Goal: Task Accomplishment & Management: Manage account settings

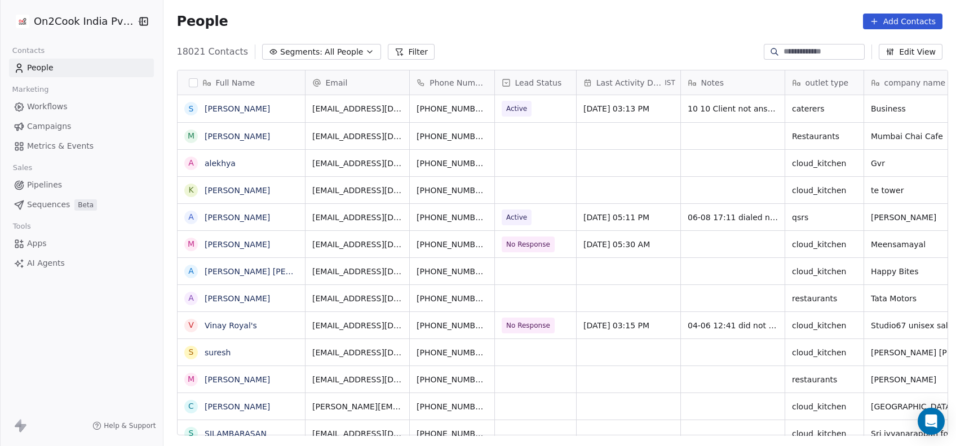
scroll to position [12, 12]
click at [836, 51] on input at bounding box center [822, 51] width 79 height 11
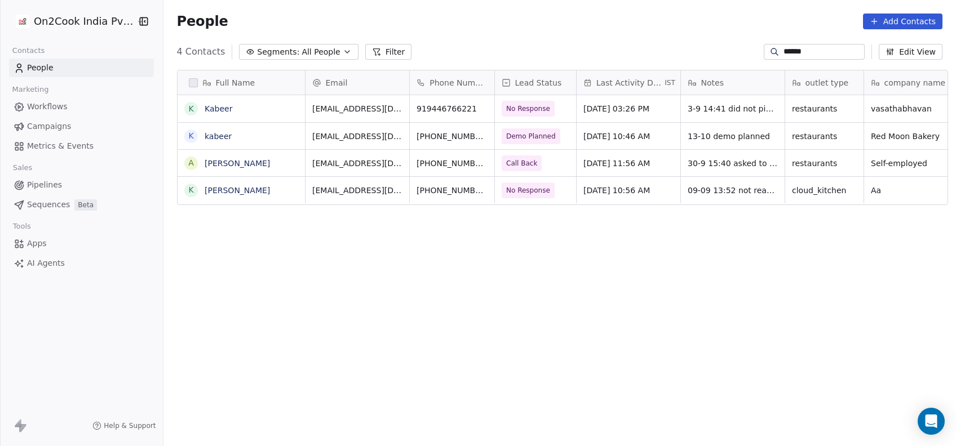
scroll to position [381, 786]
type input "******"
click at [561, 375] on div "Full Name K Kabeer k kabeer A Ansar Kabeer K Kabeer Khan Email Phone Number Lea…" at bounding box center [559, 257] width 793 height 393
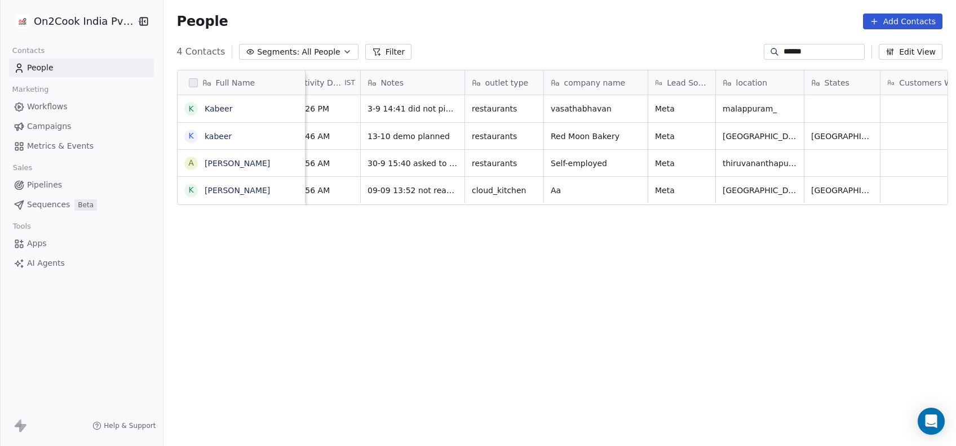
scroll to position [0, 0]
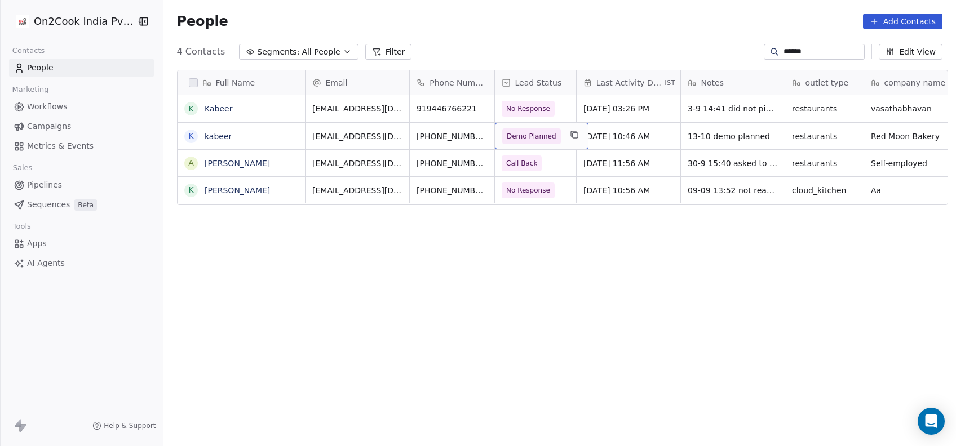
click at [523, 140] on span "Demo Planned" at bounding box center [532, 136] width 50 height 11
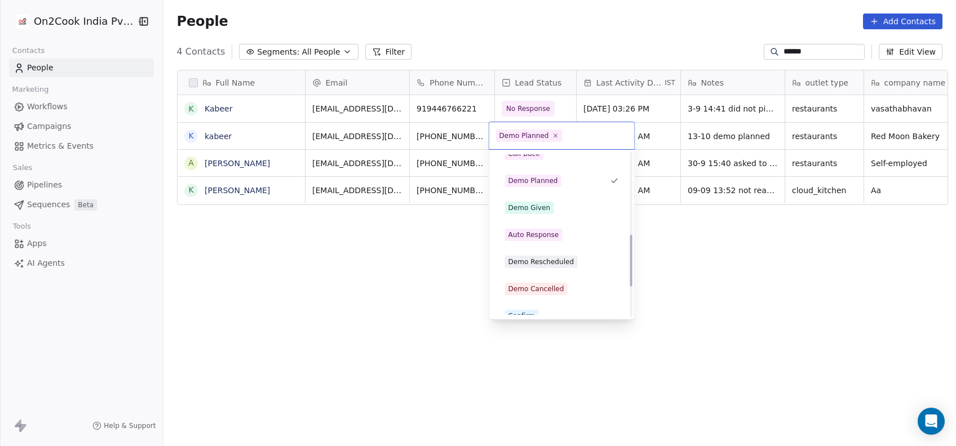
scroll to position [255, 0]
click at [520, 208] on div "Demo Given" at bounding box center [529, 208] width 42 height 10
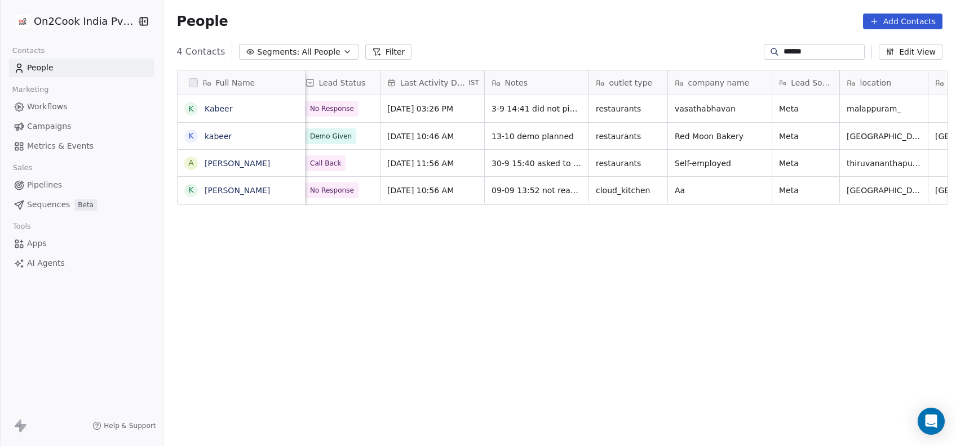
scroll to position [0, 187]
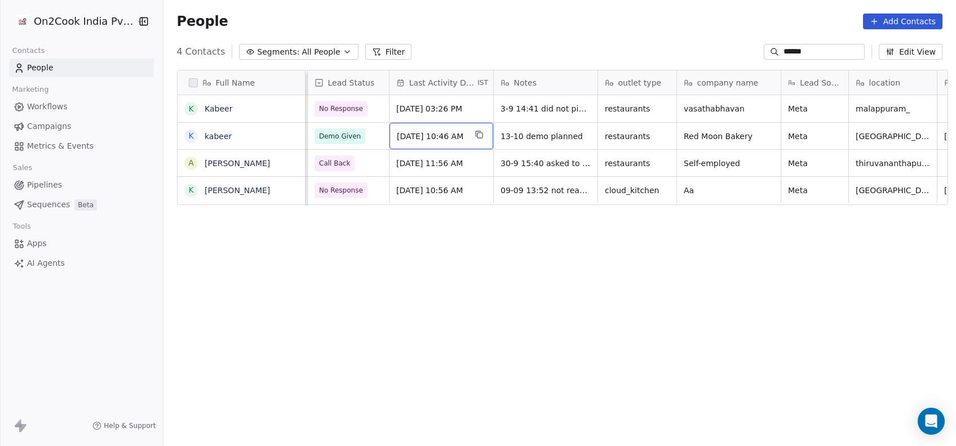
click at [446, 125] on div "[DATE] 10:46 AM" at bounding box center [441, 136] width 104 height 26
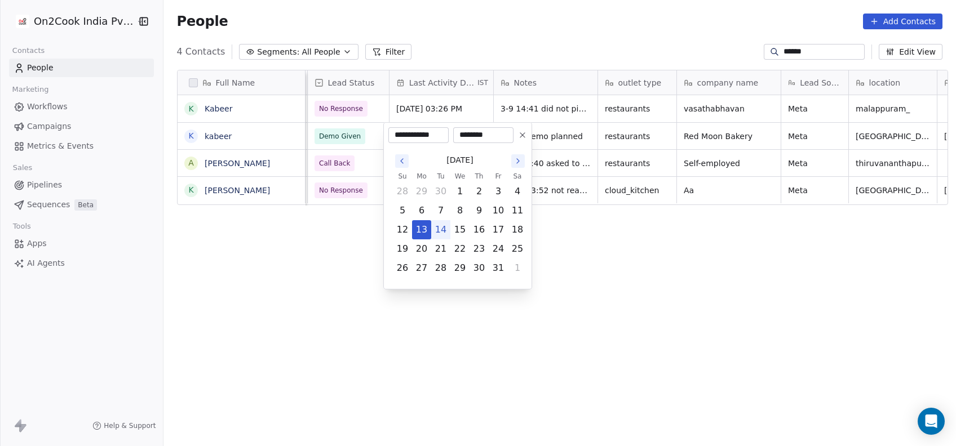
click at [441, 225] on button "14" at bounding box center [441, 230] width 18 height 18
type input "**********"
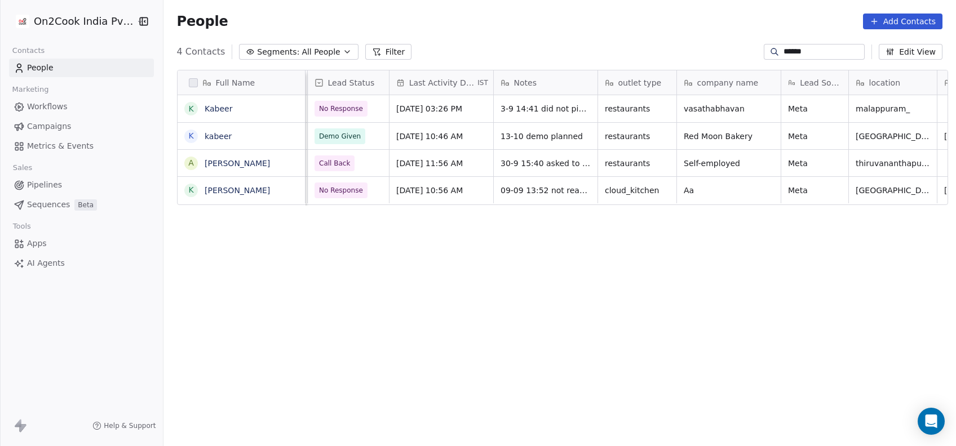
click at [572, 232] on html "On2Cook India Pvt. Ltd. Contacts People Marketing Workflows Campaigns Metrics &…" at bounding box center [478, 223] width 956 height 446
click at [502, 136] on span "13-10 demo planned" at bounding box center [542, 136] width 82 height 11
type textarea "**********"
click at [491, 276] on html "On2Cook India Pvt. Ltd. Contacts People Marketing Workflows Campaigns Metrics &…" at bounding box center [478, 223] width 956 height 446
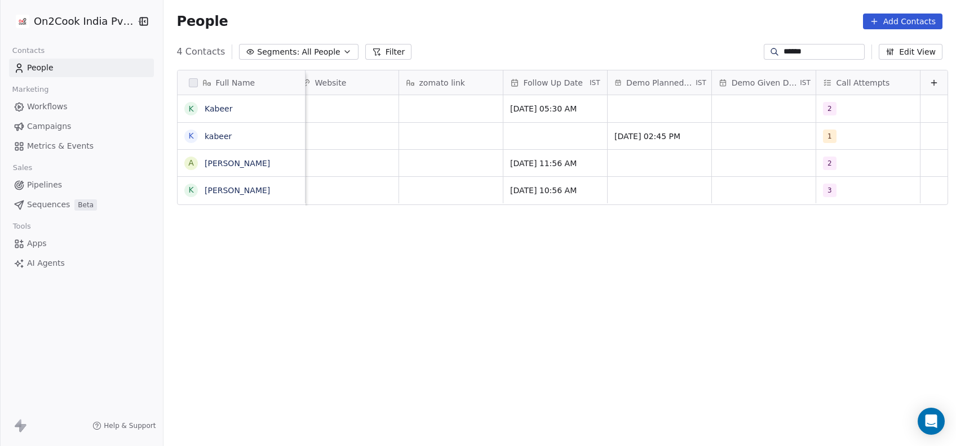
scroll to position [0, 1614]
click at [737, 140] on div "grid" at bounding box center [764, 136] width 104 height 26
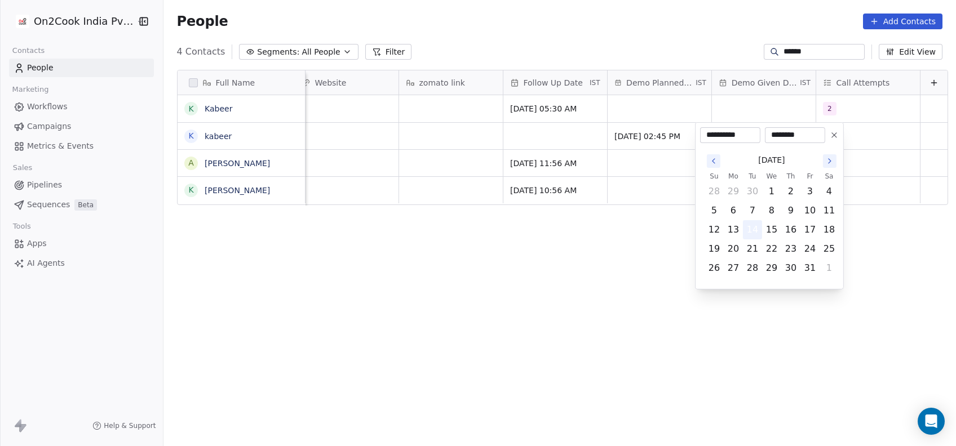
click at [757, 230] on button "14" at bounding box center [752, 230] width 18 height 18
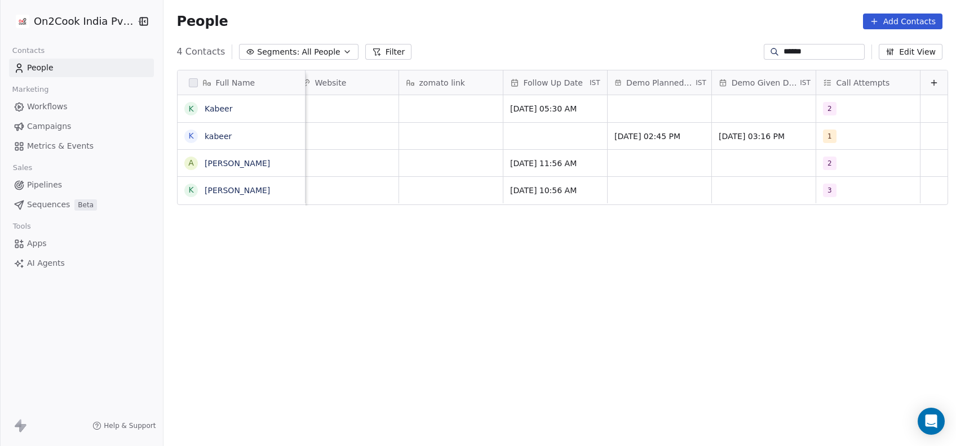
click at [627, 289] on html "On2Cook India Pvt. Ltd. Contacts People Marketing Workflows Campaigns Metrics &…" at bounding box center [478, 223] width 956 height 446
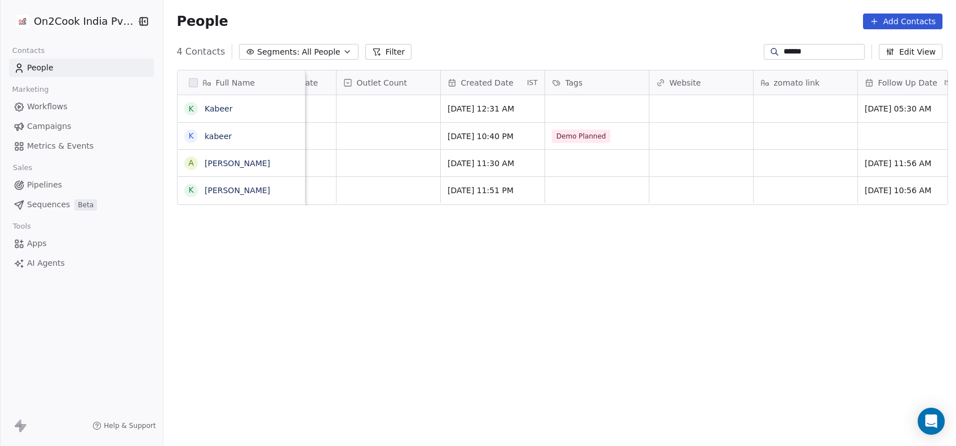
scroll to position [0, 1248]
click at [618, 135] on div "Demo Planned" at bounding box center [598, 136] width 104 height 26
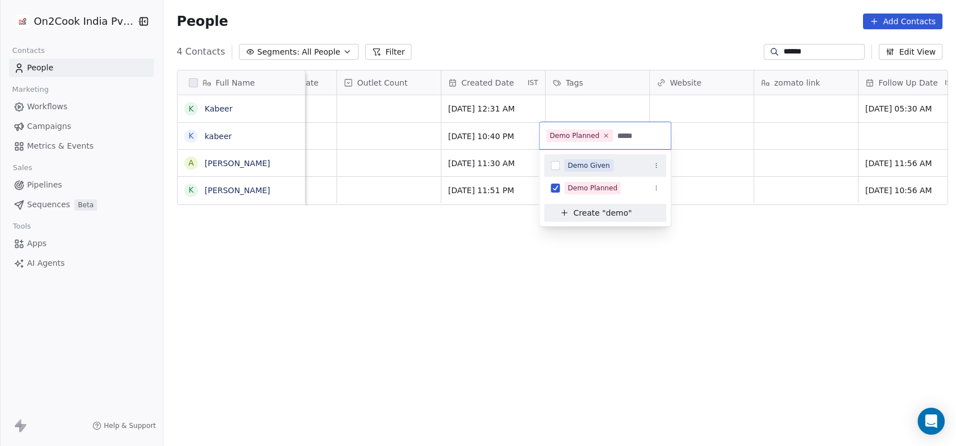
type input "****"
click at [580, 163] on div "Demo Given" at bounding box center [589, 166] width 42 height 10
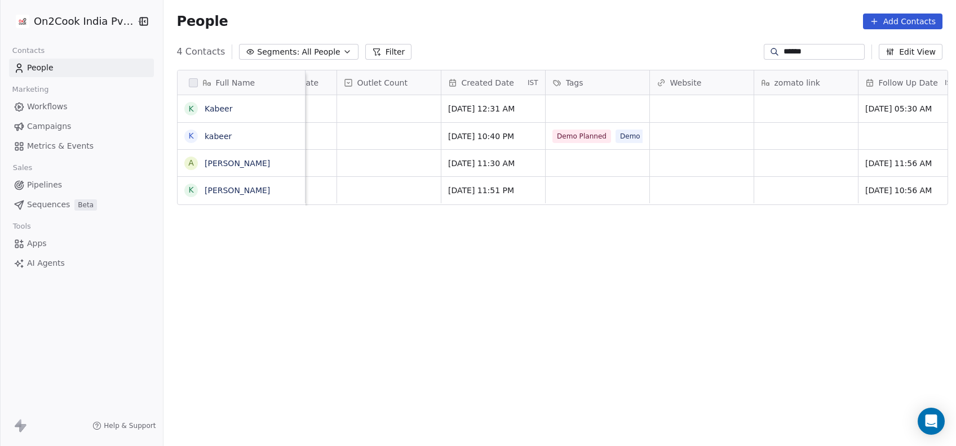
click at [524, 226] on html "On2Cook India Pvt. Ltd. Contacts People Marketing Workflows Campaigns Metrics &…" at bounding box center [478, 223] width 956 height 446
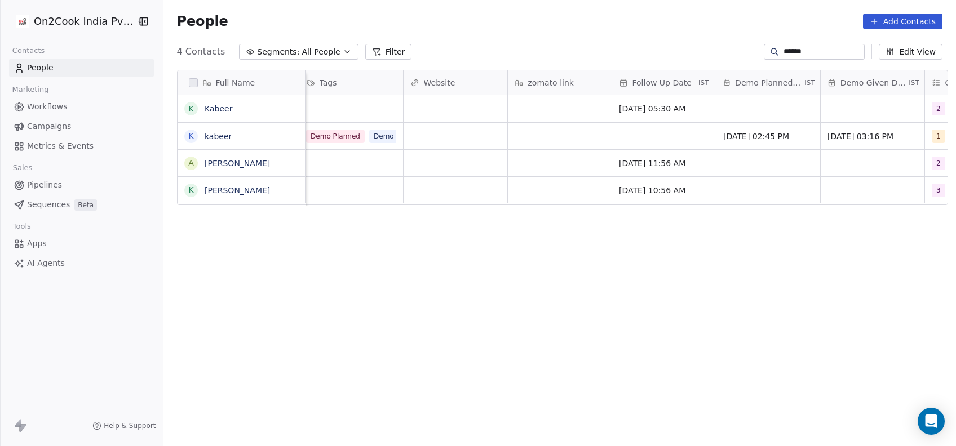
scroll to position [0, 1614]
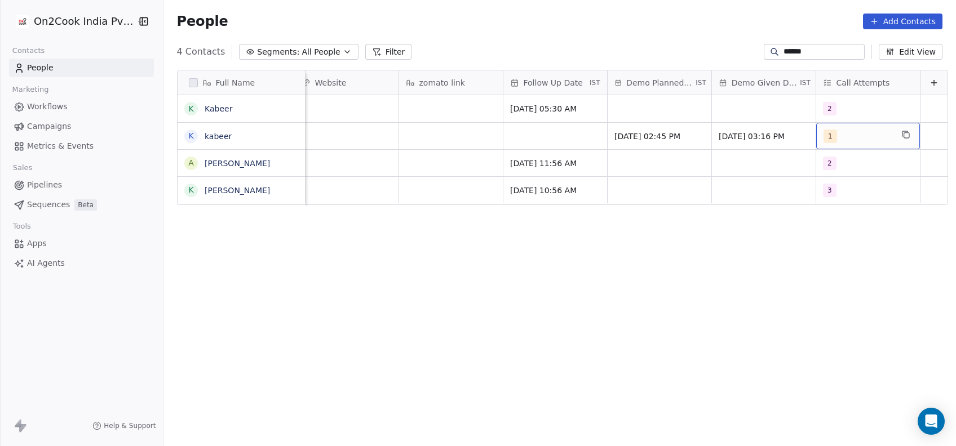
click at [823, 141] on div "1" at bounding box center [857, 137] width 69 height 14
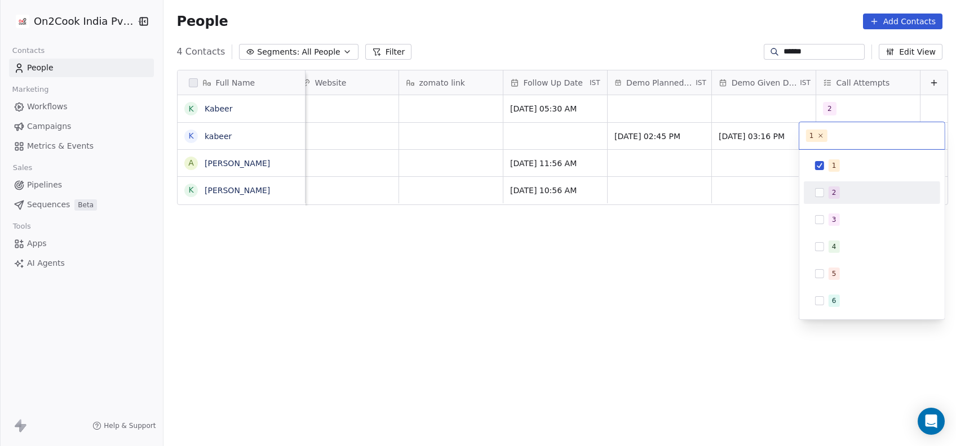
click at [819, 198] on div "2" at bounding box center [871, 193] width 127 height 18
click at [819, 136] on icon at bounding box center [820, 135] width 7 height 7
click at [692, 311] on html "On2Cook India Pvt. Ltd. Contacts People Marketing Workflows Campaigns Metrics &…" at bounding box center [478, 223] width 956 height 446
click at [455, 307] on div "Full Name K Kabeer k kabeer A Ansar Kabeer K Kabeer Khan Outlet Count Created D…" at bounding box center [559, 257] width 793 height 393
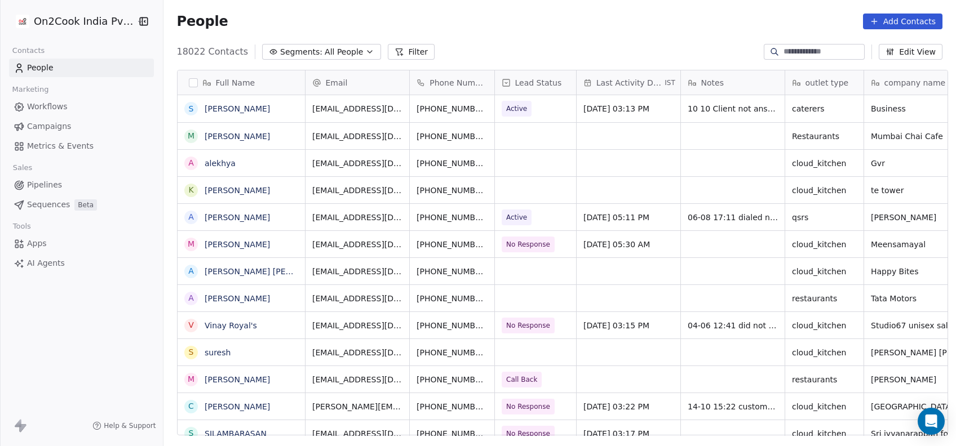
scroll to position [381, 786]
click at [394, 50] on button "Filter" at bounding box center [411, 52] width 47 height 16
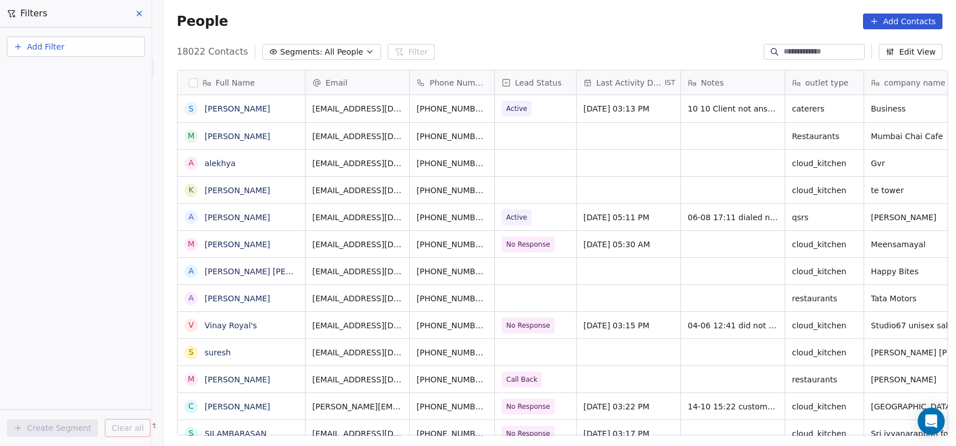
click at [105, 54] on button "Add Filter" at bounding box center [76, 47] width 138 height 20
click at [102, 72] on div "Contact properties" at bounding box center [76, 73] width 114 height 12
type input "***"
click at [59, 117] on div "Assignee" at bounding box center [76, 113] width 114 height 11
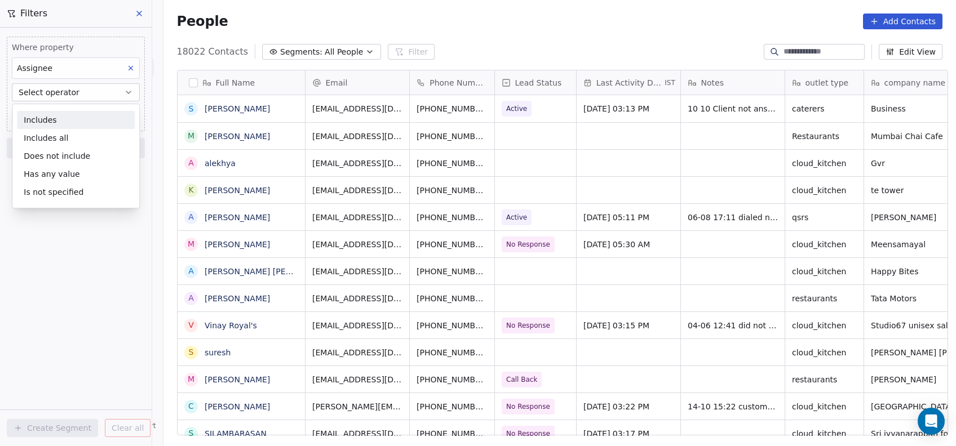
click at [59, 117] on div "Includes" at bounding box center [76, 120] width 118 height 18
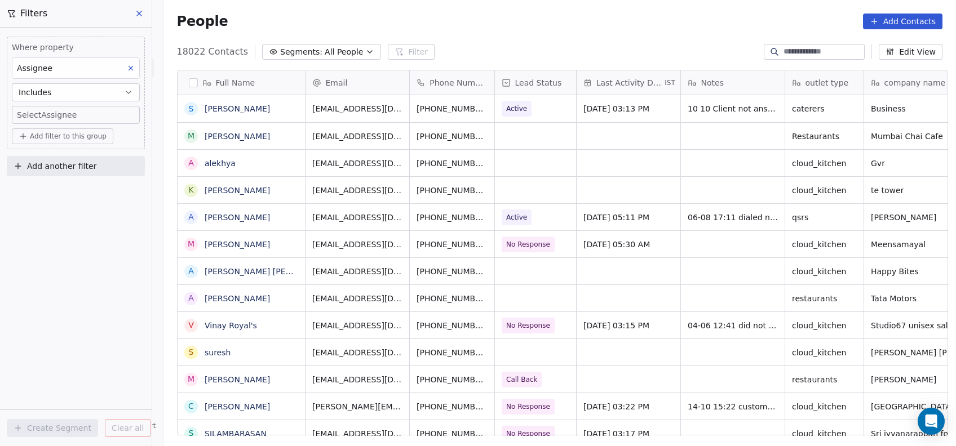
click at [59, 117] on body "On2Cook India Pvt. Ltd. Contacts People Marketing Workflows Campaigns Metrics &…" at bounding box center [478, 223] width 956 height 446
type input "***"
click at [38, 153] on div "Devashish" at bounding box center [84, 153] width 127 height 18
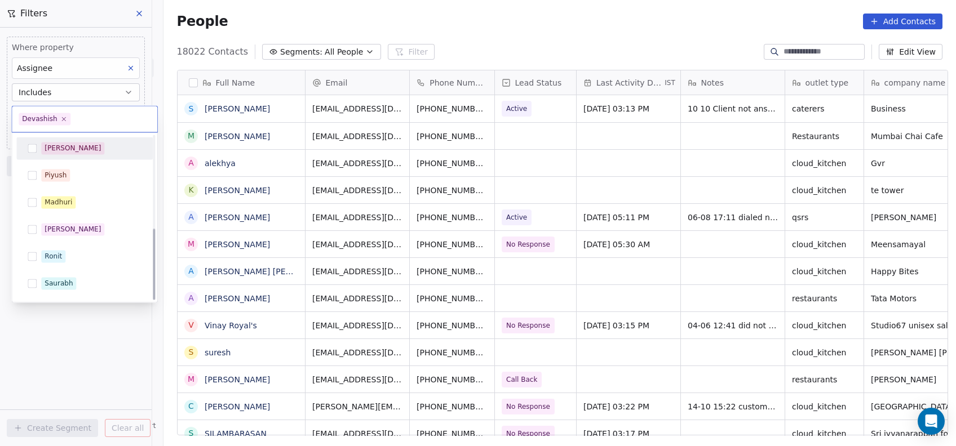
scroll to position [213, 0]
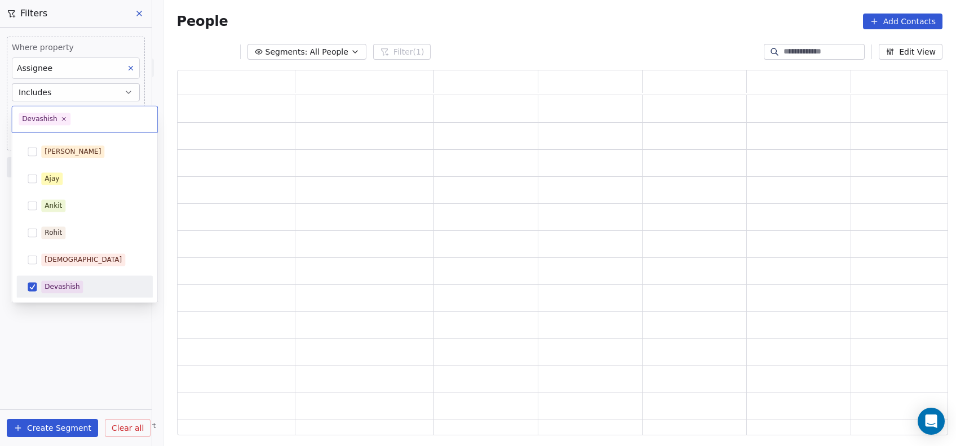
click at [45, 314] on html "On2Cook India Pvt. Ltd. Contacts People Marketing Workflows Campaigns Metrics &…" at bounding box center [478, 223] width 956 height 446
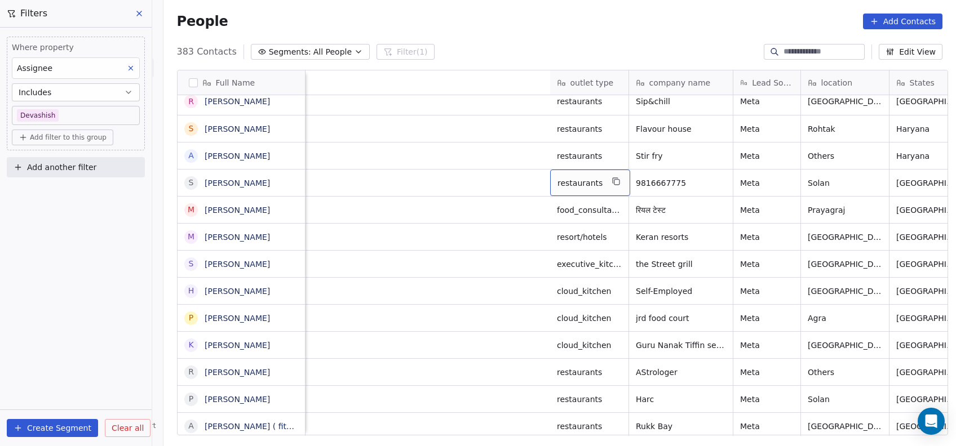
scroll to position [0, 787]
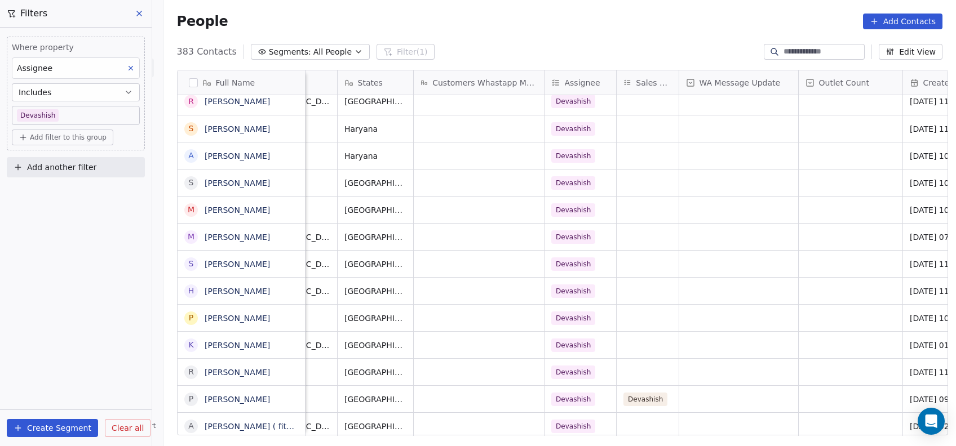
click at [141, 14] on icon at bounding box center [139, 13] width 9 height 9
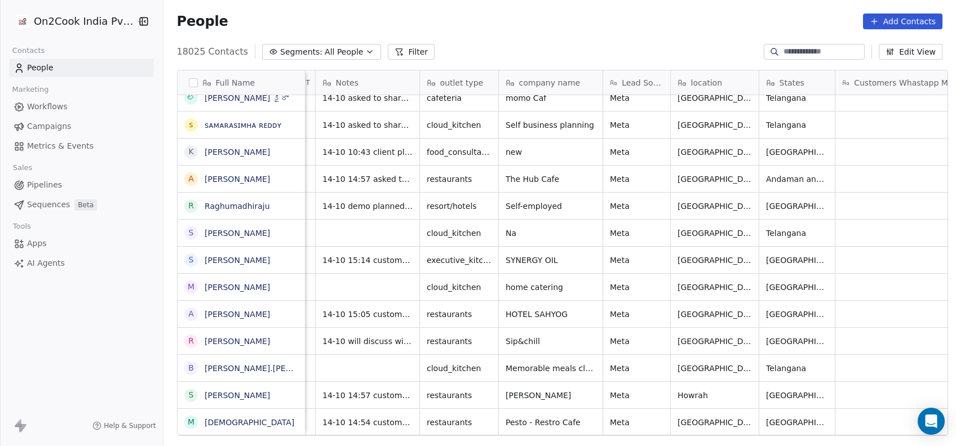
click at [629, 34] on div "People Add Contacts" at bounding box center [559, 21] width 793 height 43
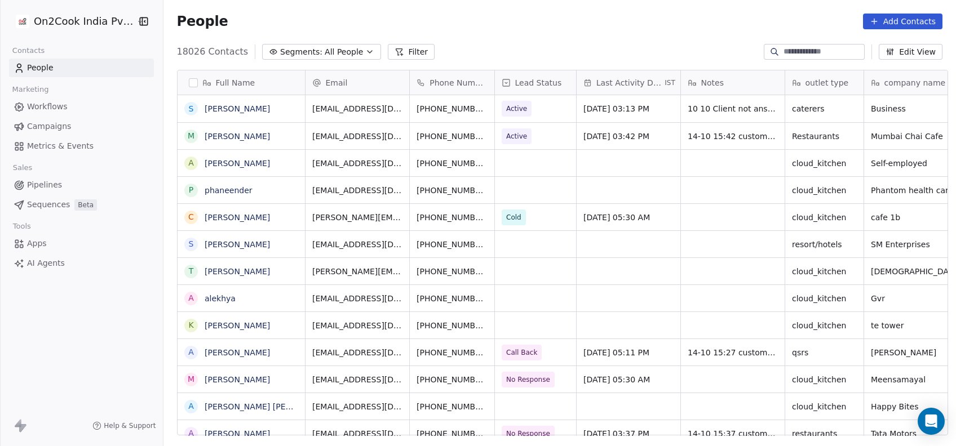
click at [392, 55] on button "Filter" at bounding box center [411, 52] width 47 height 16
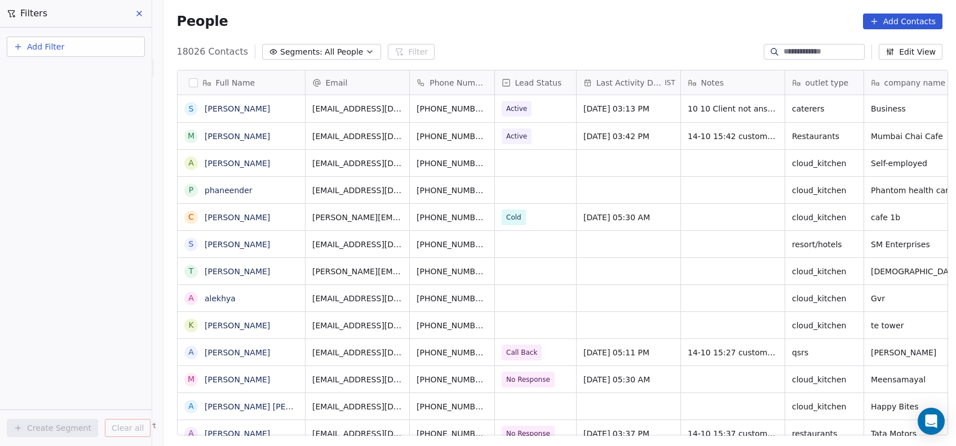
click at [54, 48] on span "Add Filter" at bounding box center [45, 47] width 37 height 12
click at [54, 67] on div "Contact properties" at bounding box center [76, 73] width 128 height 18
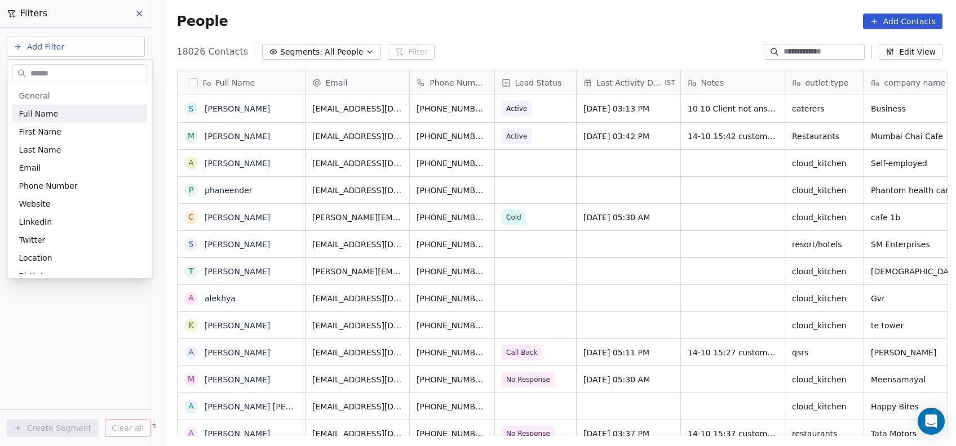
click at [54, 67] on input "text" at bounding box center [87, 73] width 118 height 16
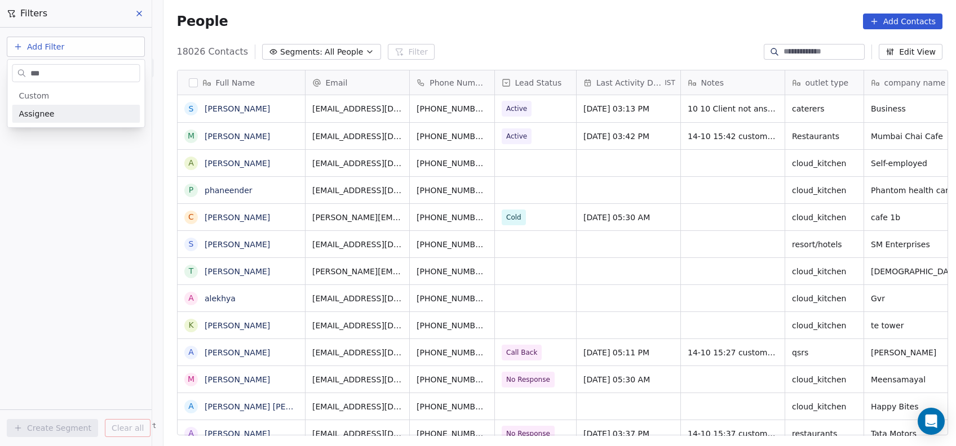
type input "***"
click at [56, 111] on div "Assignee" at bounding box center [76, 113] width 114 height 11
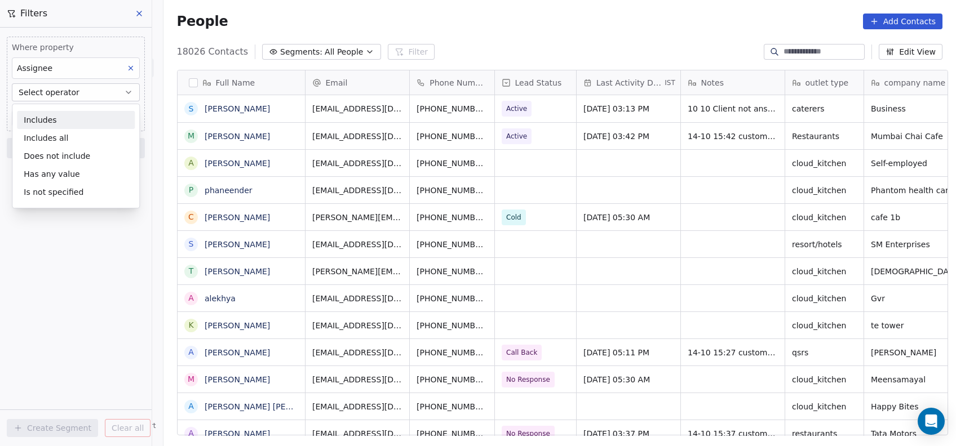
click at [56, 111] on div "Includes" at bounding box center [76, 120] width 118 height 18
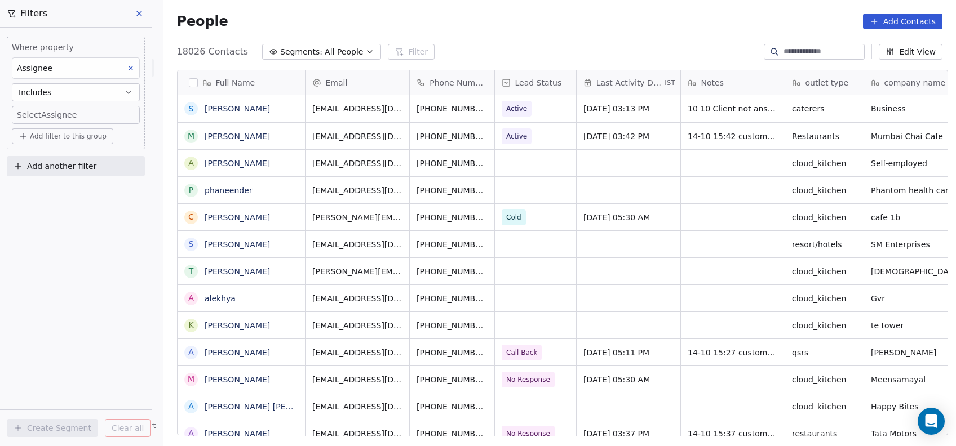
click at [56, 111] on body "On2Cook India Pvt. Ltd. Contacts People Marketing Workflows Campaigns Metrics &…" at bounding box center [478, 223] width 956 height 446
type input "***"
click at [55, 153] on div "Devashish" at bounding box center [62, 153] width 35 height 10
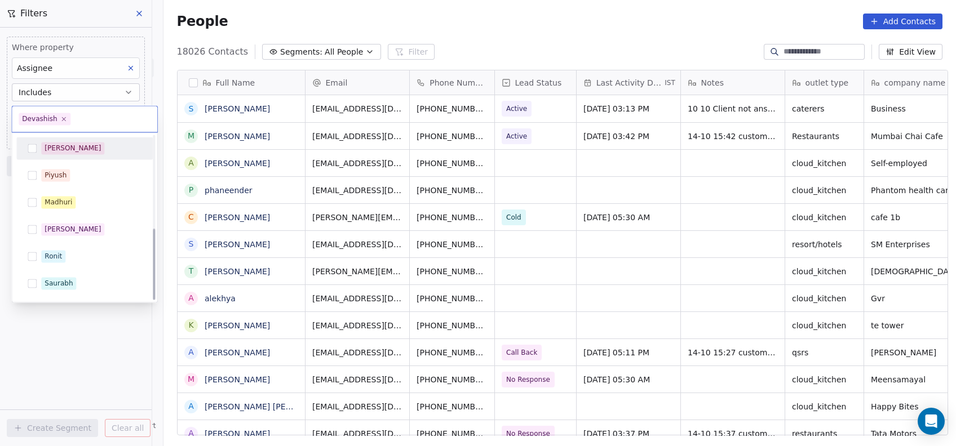
scroll to position [213, 0]
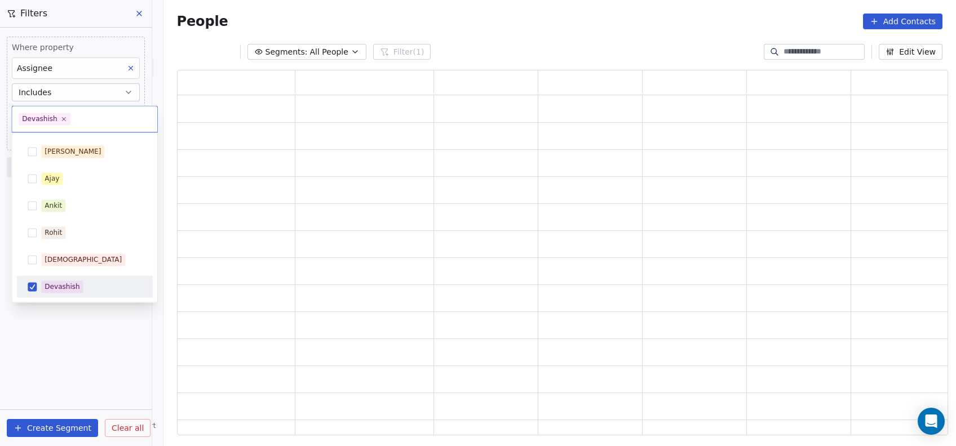
click at [52, 350] on html "On2Cook India Pvt. Ltd. Contacts People Marketing Workflows Campaigns Metrics &…" at bounding box center [478, 223] width 956 height 446
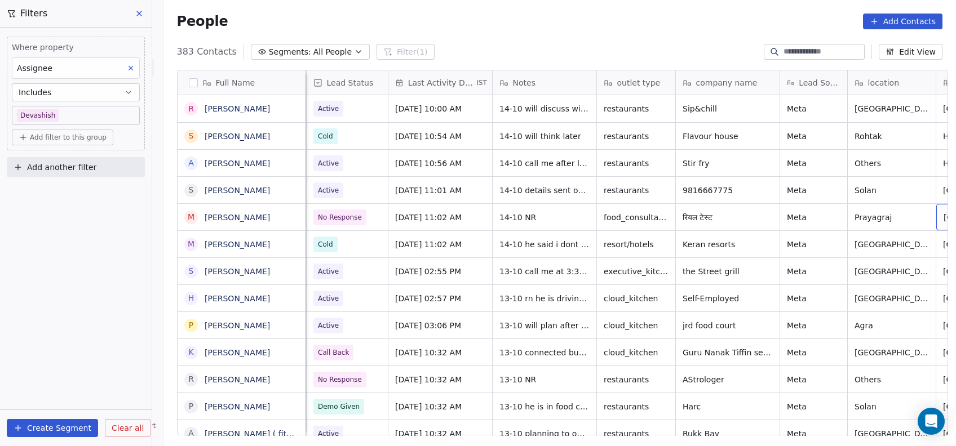
scroll to position [0, 264]
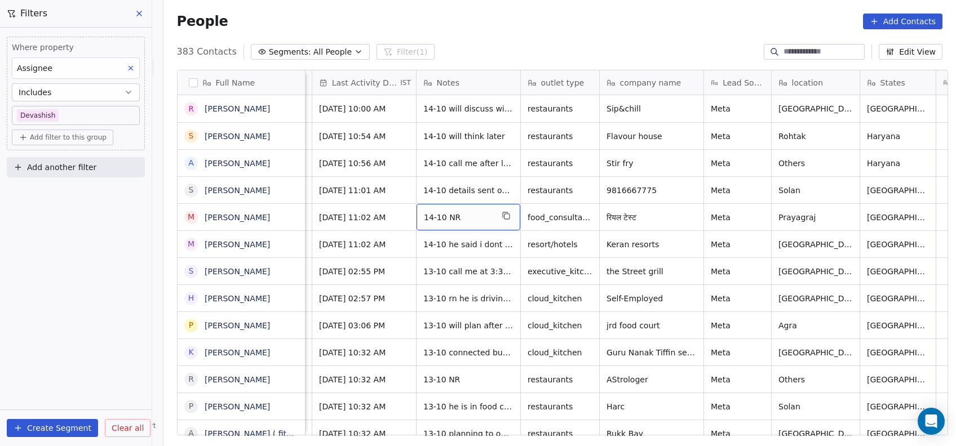
click at [480, 220] on span "14-10 NR" at bounding box center [458, 217] width 69 height 11
type textarea "**********"
click at [477, 253] on html "On2Cook India Pvt. Ltd. Contacts People Marketing Workflows Campaigns Metrics &…" at bounding box center [478, 223] width 956 height 446
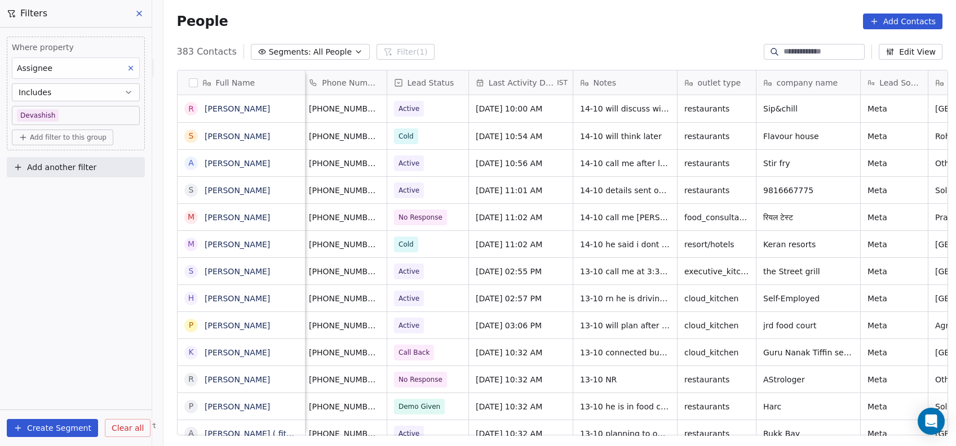
scroll to position [0, 102]
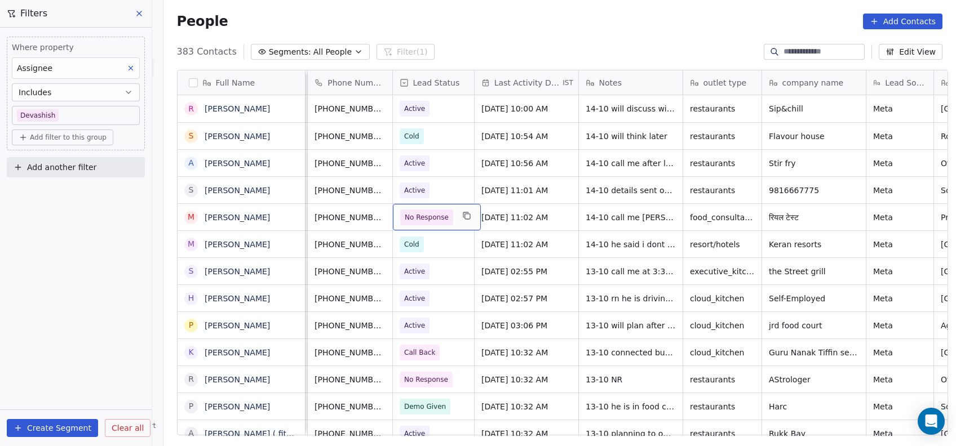
click at [423, 220] on span "No Response" at bounding box center [427, 217] width 44 height 11
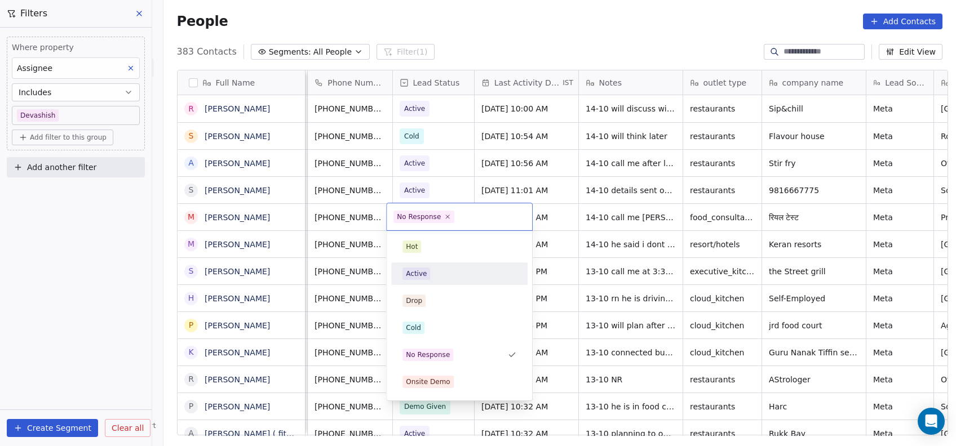
click at [418, 283] on div "Active" at bounding box center [459, 274] width 136 height 23
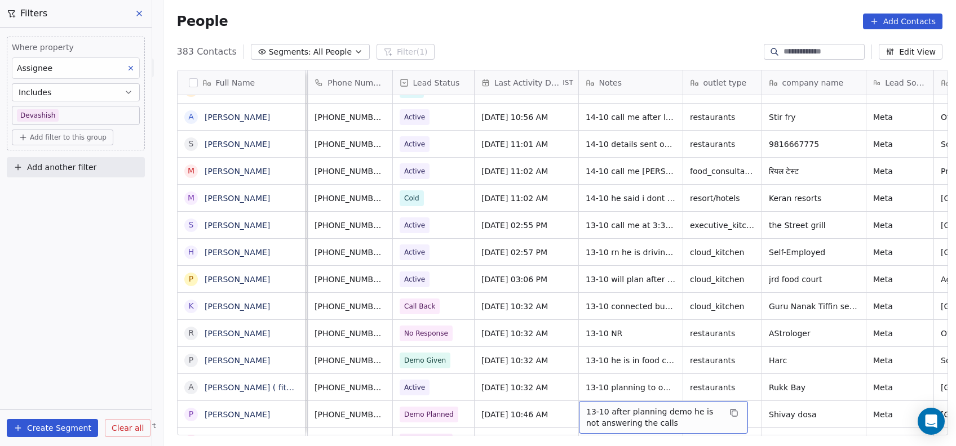
scroll to position [73, 0]
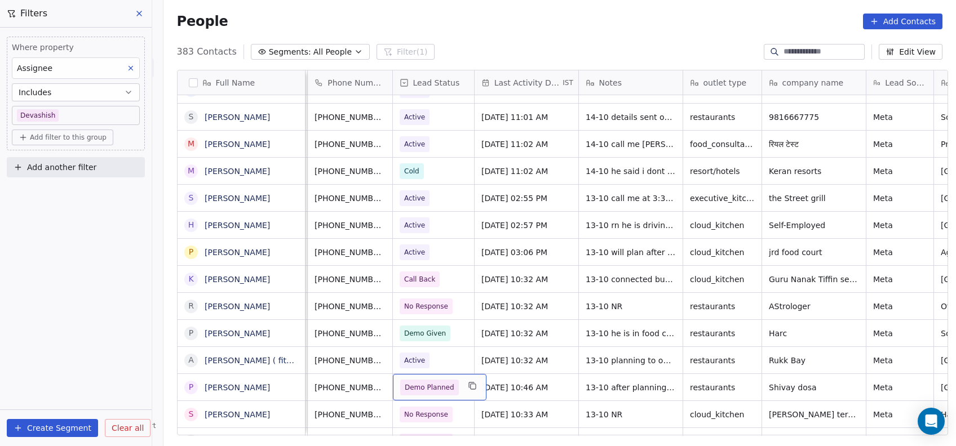
click at [442, 388] on span "Demo Planned" at bounding box center [430, 387] width 50 height 11
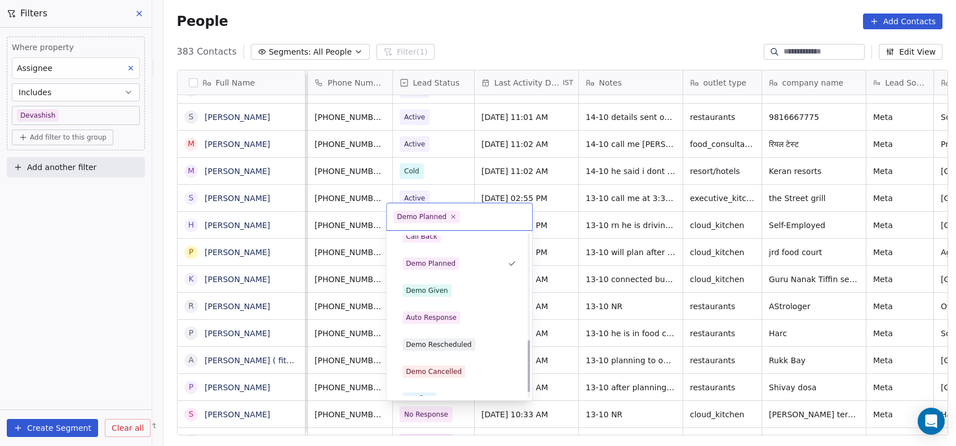
scroll to position [345, 0]
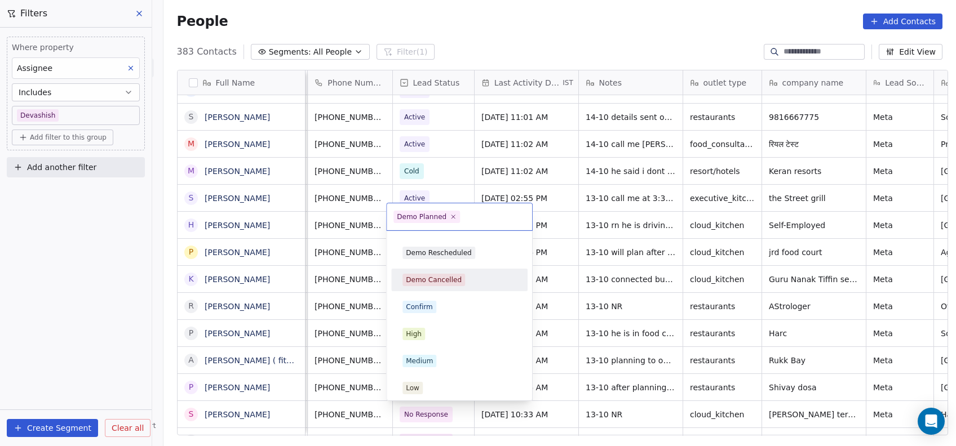
click at [410, 282] on div "Demo Cancelled" at bounding box center [434, 280] width 56 height 10
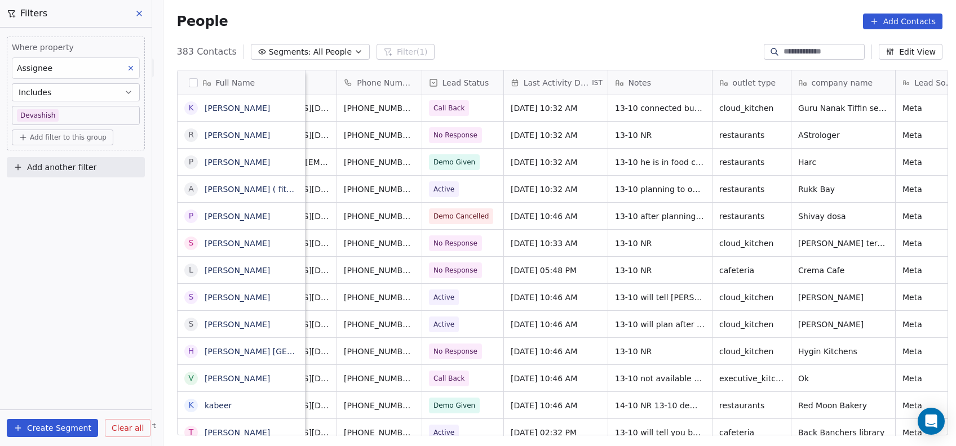
scroll to position [0, 72]
drag, startPoint x: 365, startPoint y: 354, endPoint x: 555, endPoint y: 366, distance: 190.3
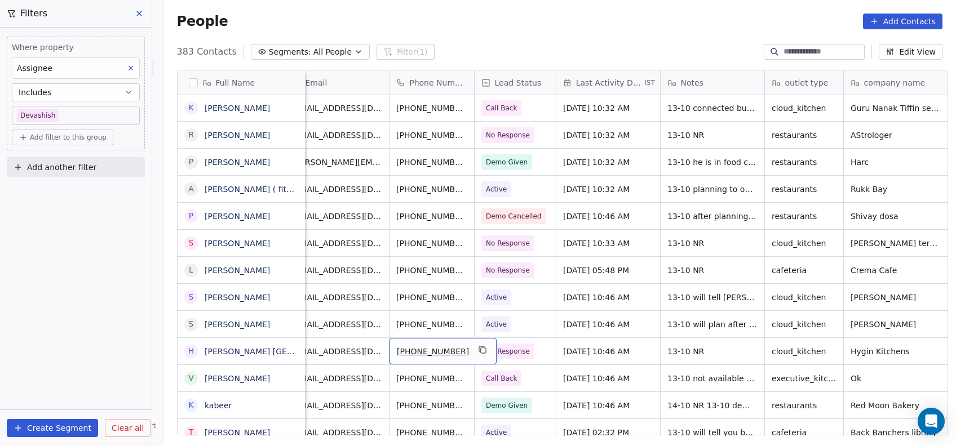
scroll to position [0, 19]
click at [502, 349] on span "No Response" at bounding box center [509, 351] width 44 height 11
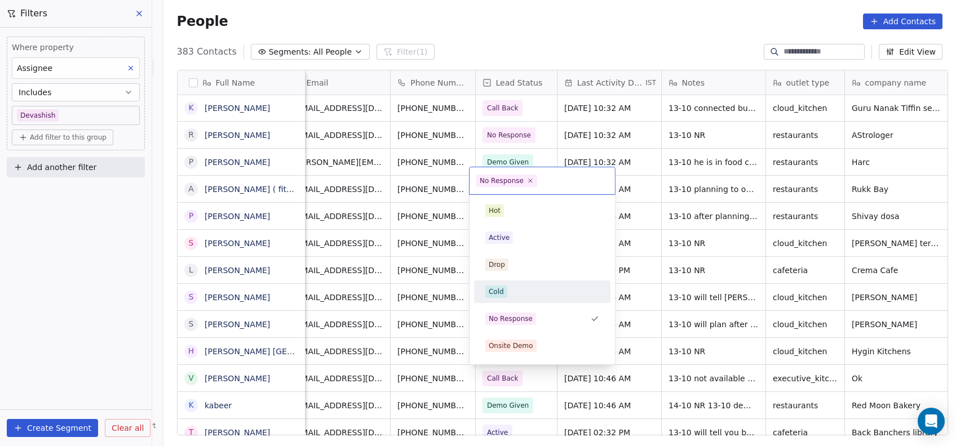
click at [491, 291] on div "Cold" at bounding box center [496, 292] width 15 height 10
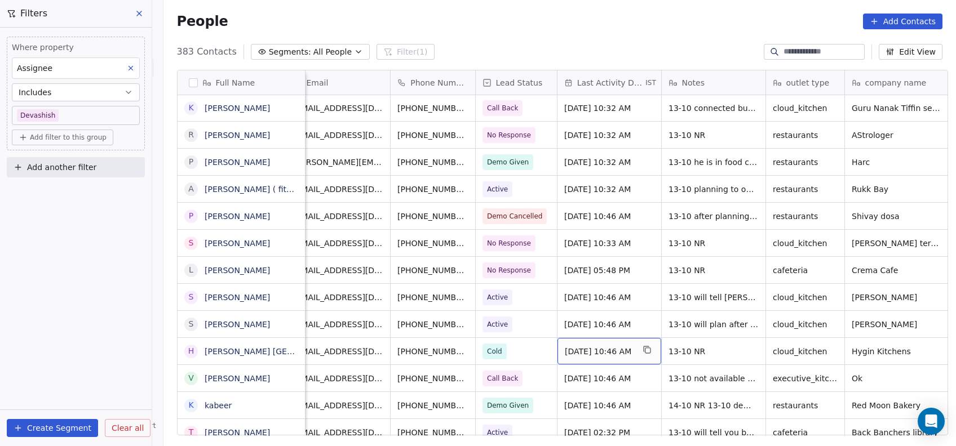
click at [584, 352] on span "Oct 13, 2025 10:46 AM" at bounding box center [599, 351] width 69 height 11
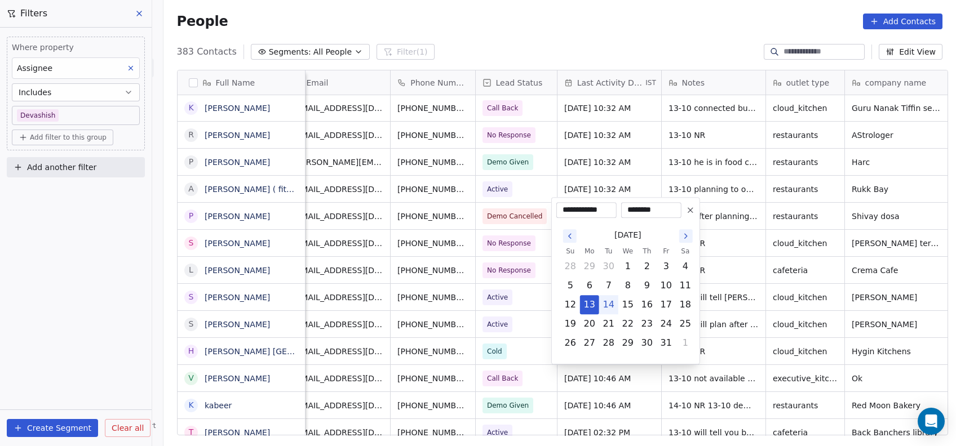
click at [609, 300] on button "14" at bounding box center [609, 305] width 18 height 18
type input "**********"
click at [746, 232] on html "On2Cook India Pvt. Ltd. Contacts People Marketing Workflows Campaigns Metrics &…" at bounding box center [478, 223] width 956 height 446
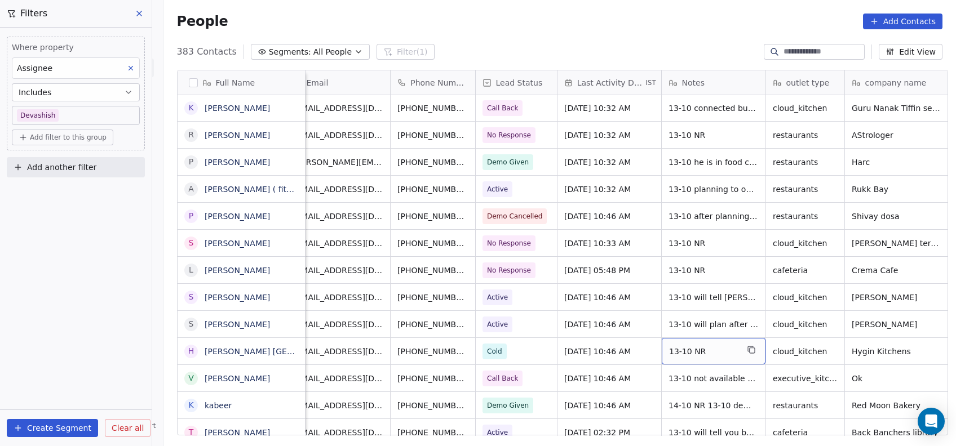
click at [669, 348] on span "13-10 NR" at bounding box center [703, 351] width 69 height 11
type textarea "**********"
click at [602, 400] on html "On2Cook India Pvt. Ltd. Contacts People Marketing Workflows Campaigns Metrics &…" at bounding box center [478, 223] width 956 height 446
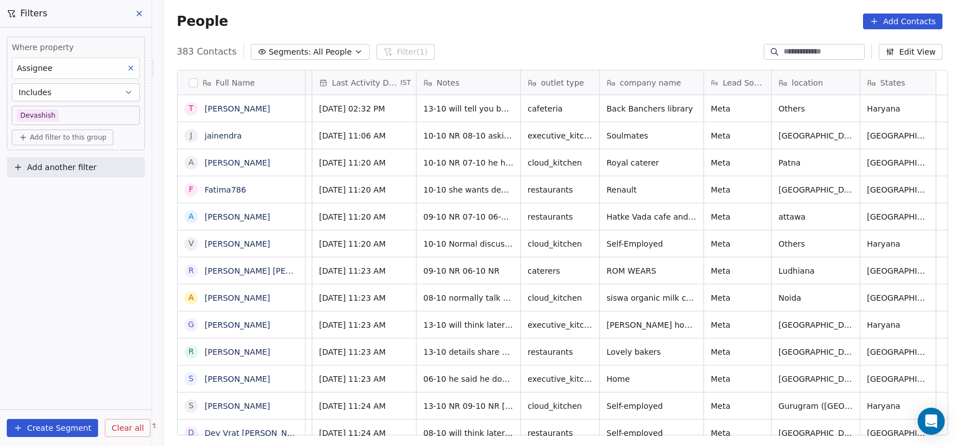
scroll to position [0, 0]
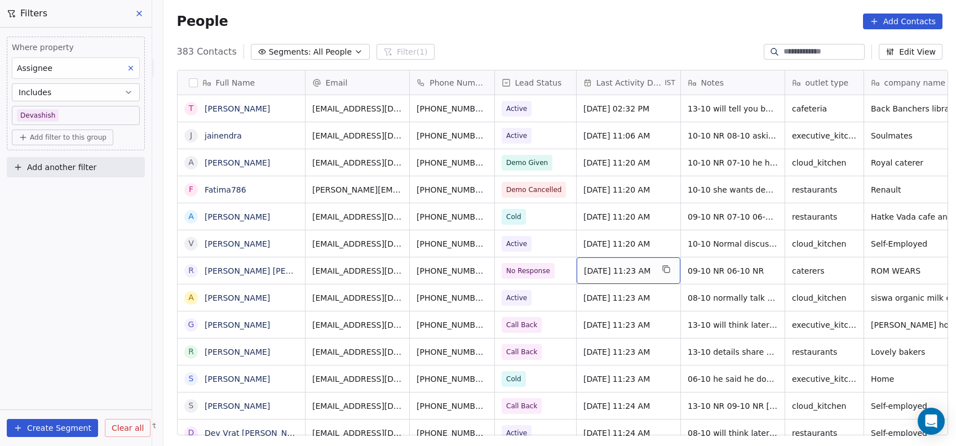
click at [593, 274] on span "Oct 09, 2025 11:23 AM" at bounding box center [618, 270] width 69 height 11
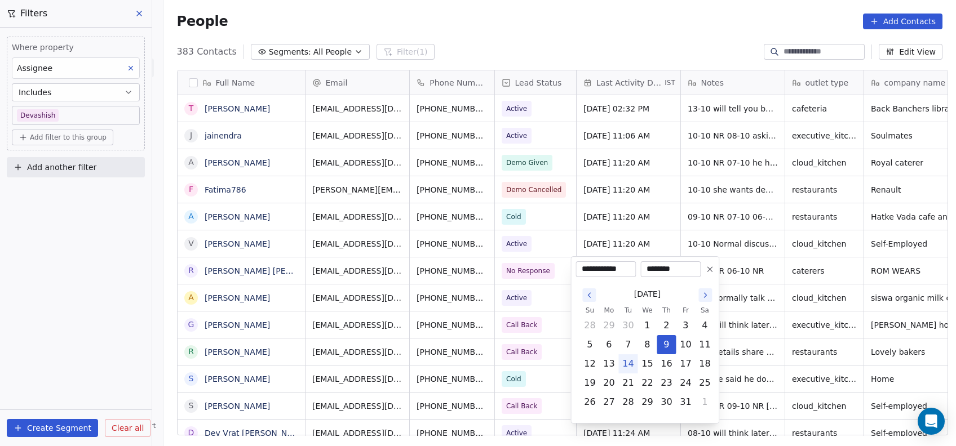
click at [631, 358] on button "14" at bounding box center [628, 364] width 18 height 18
type input "**********"
click at [670, 194] on html "On2Cook India Pvt. Ltd. Contacts People Marketing Workflows Campaigns Metrics &…" at bounding box center [478, 223] width 956 height 446
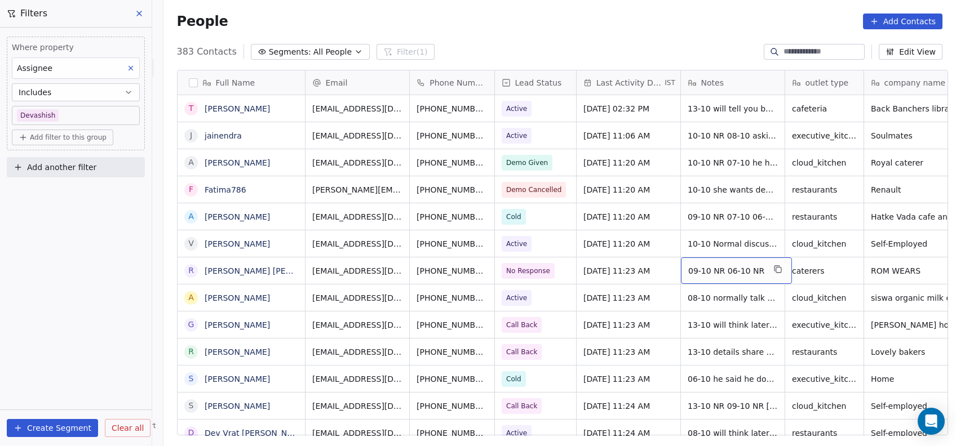
click at [697, 268] on span "09-10 NR 06-10 NR" at bounding box center [726, 270] width 76 height 11
type textarea "**********"
click at [677, 311] on html "On2Cook India Pvt. Ltd. Contacts People Marketing Workflows Campaigns Metrics &…" at bounding box center [478, 223] width 956 height 446
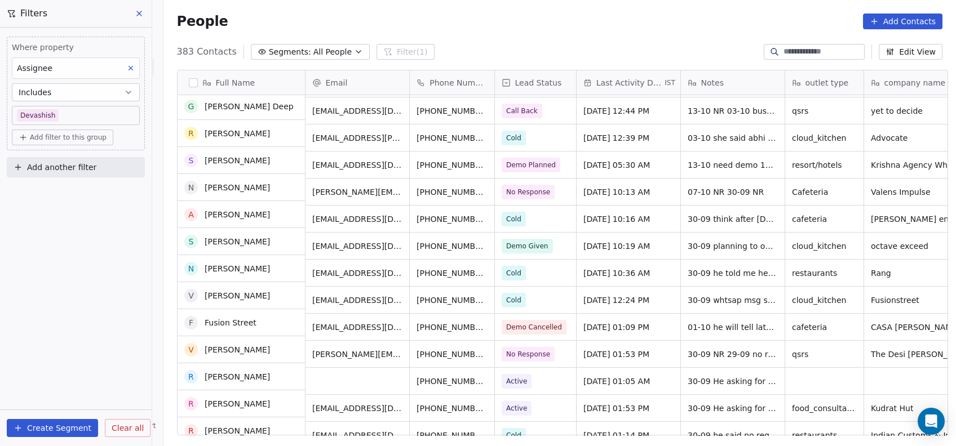
scroll to position [1703, 0]
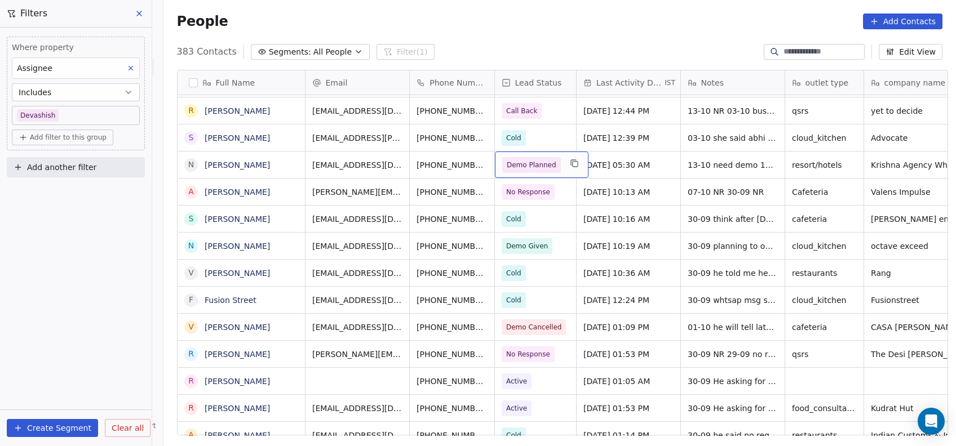
click at [548, 165] on span "Demo Planned" at bounding box center [531, 165] width 59 height 16
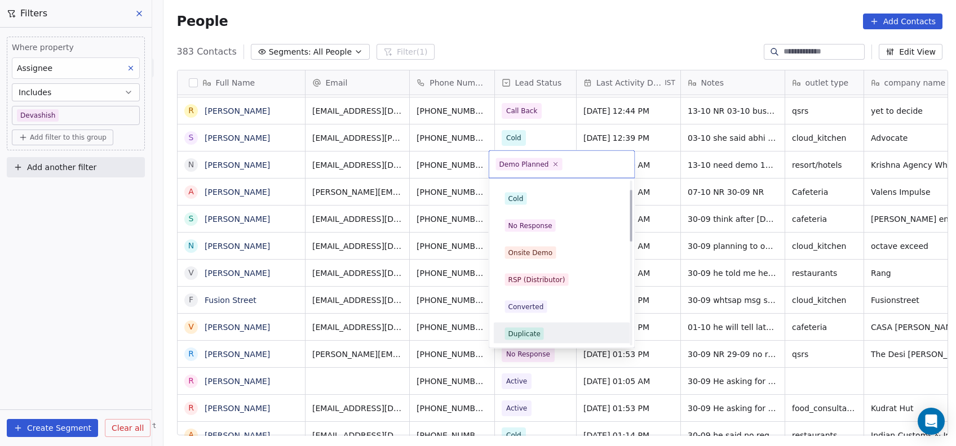
scroll to position [0, 0]
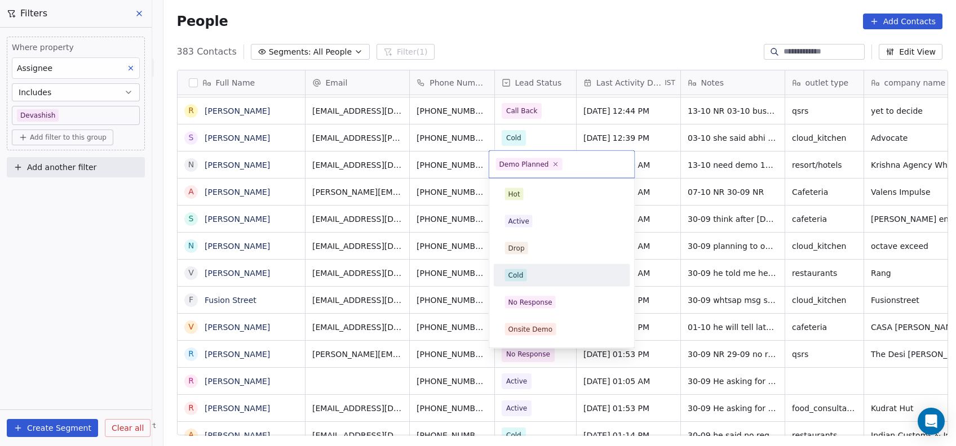
click at [515, 281] on span "Cold" at bounding box center [516, 275] width 22 height 12
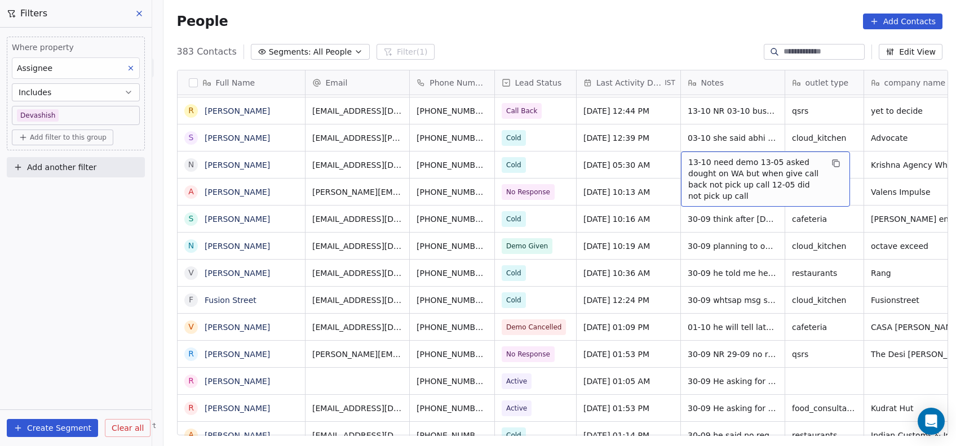
click at [741, 165] on span "13-10 need demo 13-05 asked dought on WA but when give call back not pick up ca…" at bounding box center [755, 179] width 134 height 45
click at [748, 167] on span "13-10 need demo 13-05 asked dought on WA but when give call back not pick up ca…" at bounding box center [755, 179] width 134 height 45
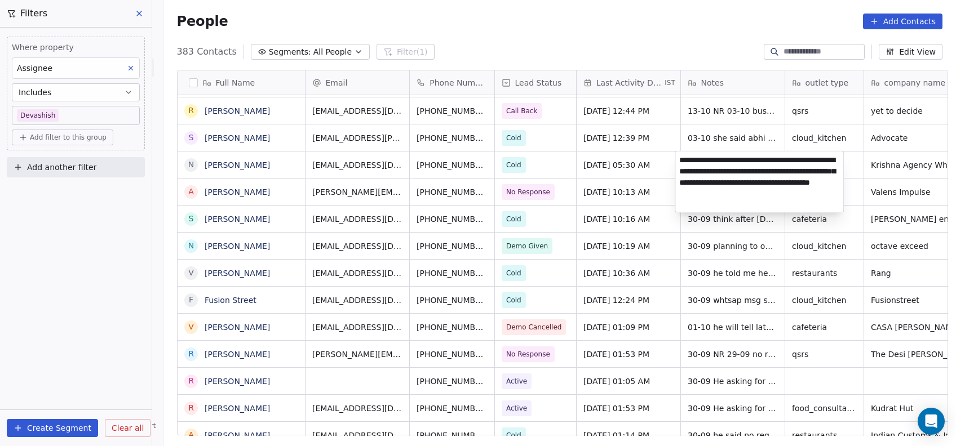
type textarea "**********"
click at [644, 209] on html "On2Cook India Pvt. Ltd. Contacts People Marketing Workflows Campaigns Metrics &…" at bounding box center [478, 223] width 956 height 446
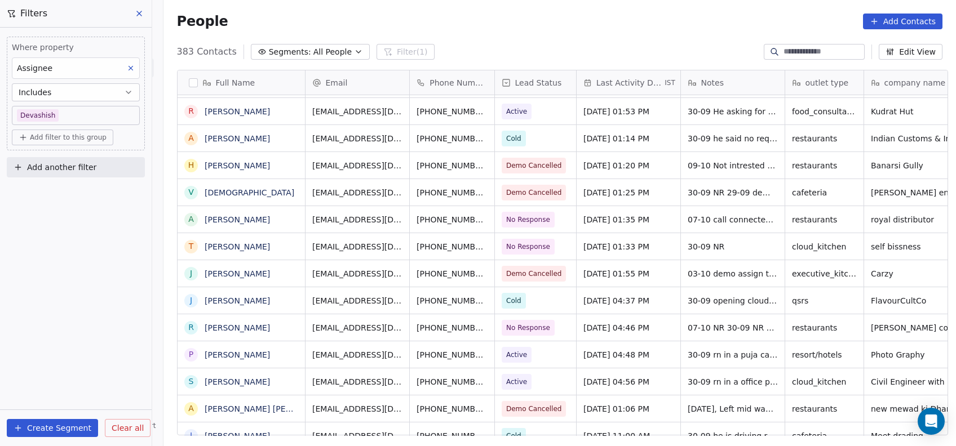
scroll to position [0, 14]
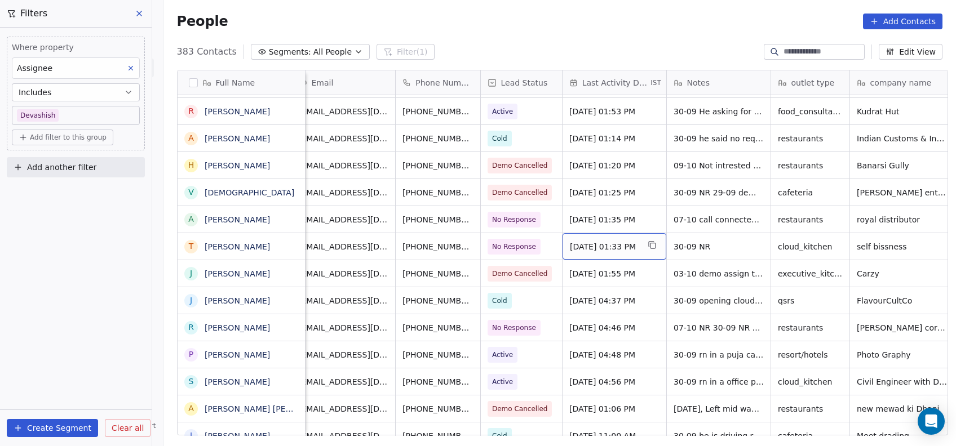
click at [578, 250] on span "Sep 30, 2025 01:33 PM" at bounding box center [604, 246] width 69 height 11
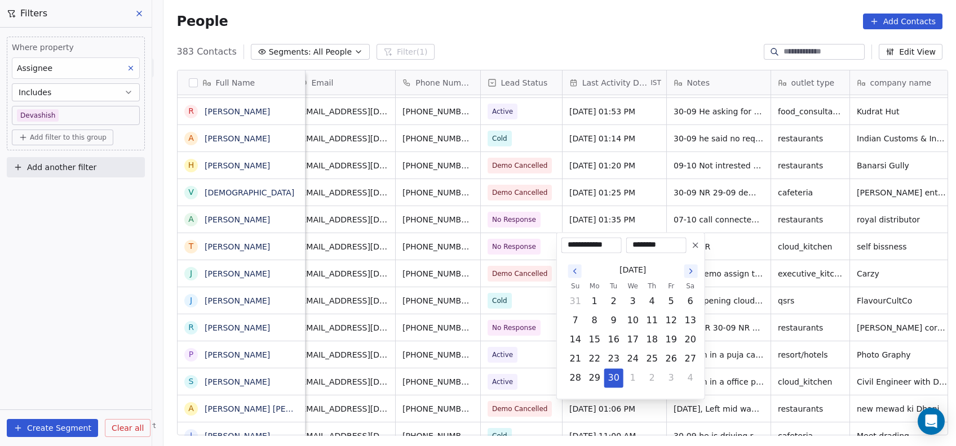
click at [694, 273] on icon "Go to the Next Month" at bounding box center [690, 271] width 9 height 9
click at [617, 342] on button "14" at bounding box center [614, 340] width 18 height 18
type input "**********"
click at [628, 180] on html "On2Cook India Pvt. Ltd. Contacts People Marketing Workflows Campaigns Metrics &…" at bounding box center [478, 223] width 956 height 446
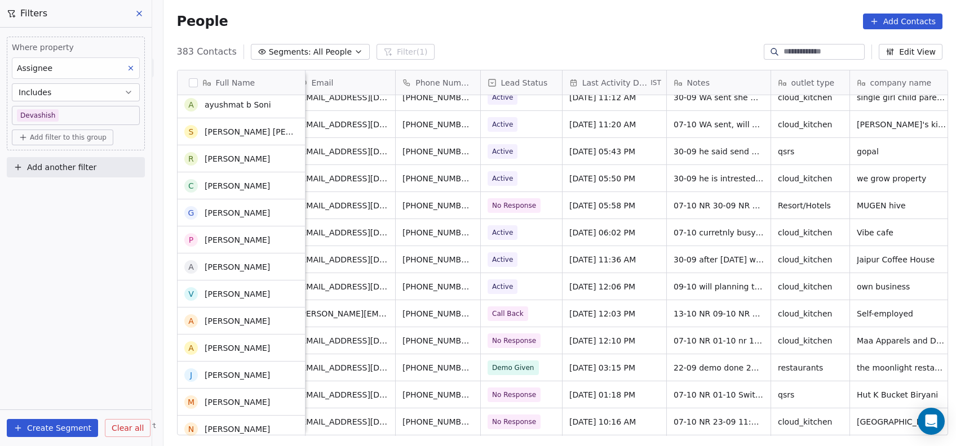
scroll to position [2852, 0]
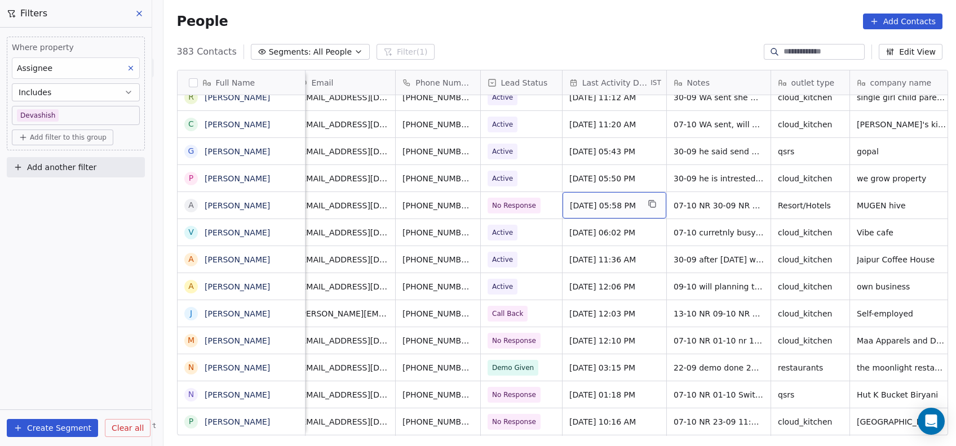
click at [578, 209] on span "Oct 09, 2025 05:58 PM" at bounding box center [604, 205] width 69 height 11
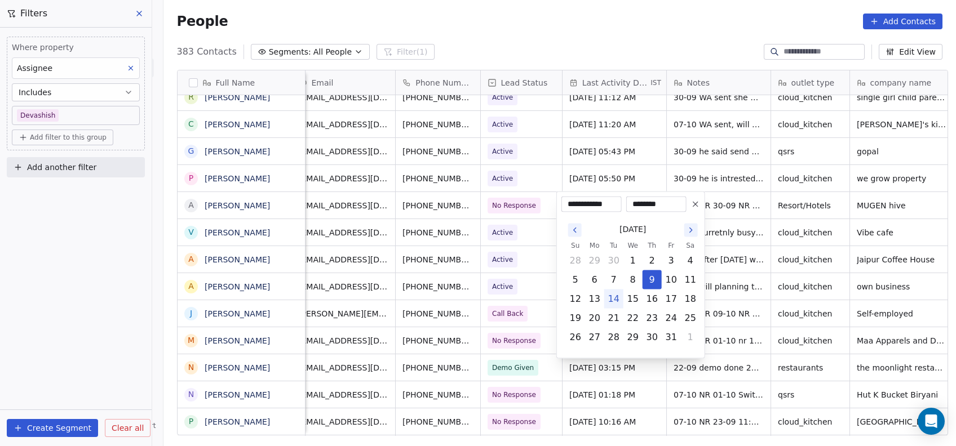
click at [618, 294] on button "14" at bounding box center [614, 299] width 18 height 18
type input "**********"
click at [720, 238] on html "On2Cook India Pvt. Ltd. Contacts People Marketing Workflows Campaigns Metrics &…" at bounding box center [478, 223] width 956 height 446
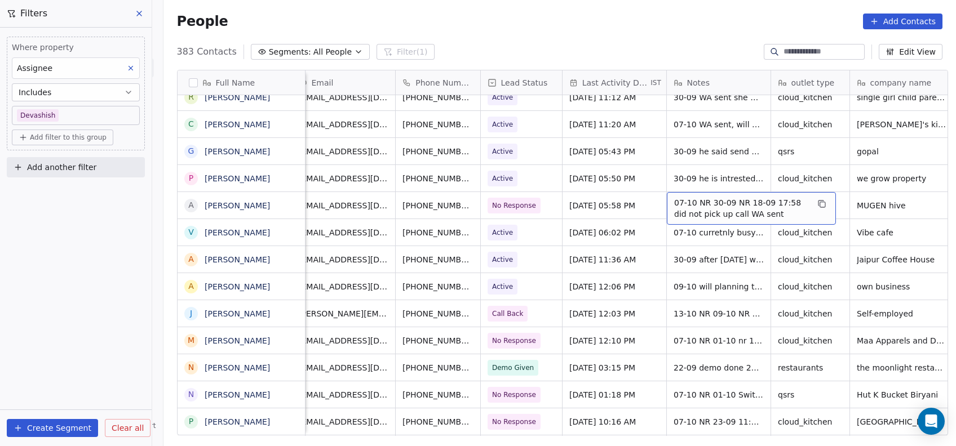
click at [674, 204] on span "07-10 NR 30-09 NR 18-09 17:58 did not pick up call WA sent" at bounding box center [741, 208] width 134 height 23
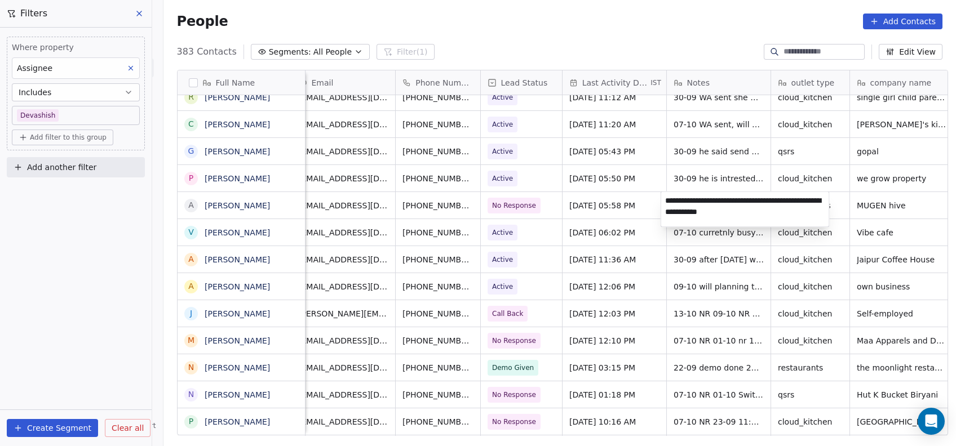
type textarea "**********"
click at [812, 237] on html "On2Cook India Pvt. Ltd. Contacts People Marketing Workflows Campaigns Metrics &…" at bounding box center [478, 223] width 956 height 446
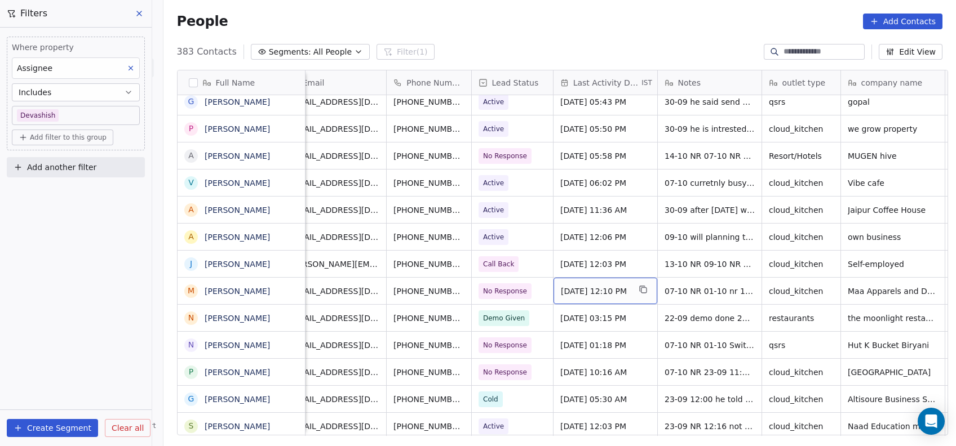
scroll to position [0, 23]
click at [561, 290] on span "Oct 07, 2025 12:10 PM" at bounding box center [595, 291] width 69 height 11
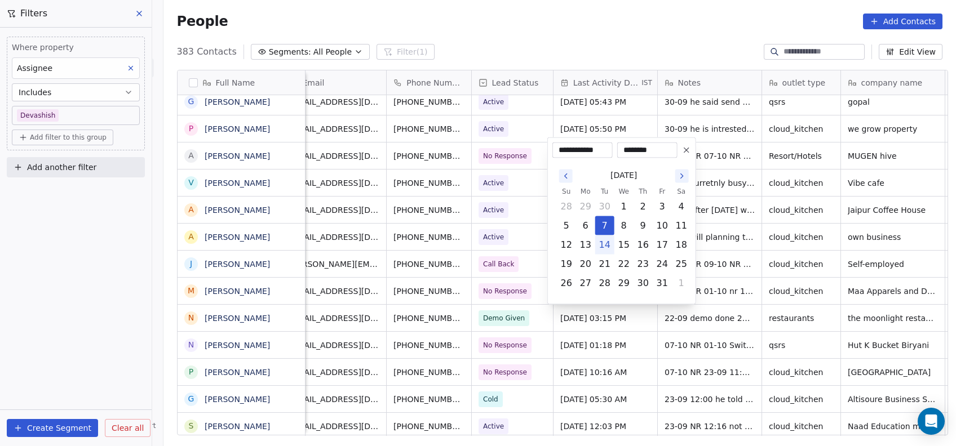
click at [601, 245] on button "14" at bounding box center [605, 245] width 18 height 18
type input "**********"
click at [735, 227] on html "On2Cook India Pvt. Ltd. Contacts People Marketing Workflows Campaigns Metrics &…" at bounding box center [478, 223] width 956 height 446
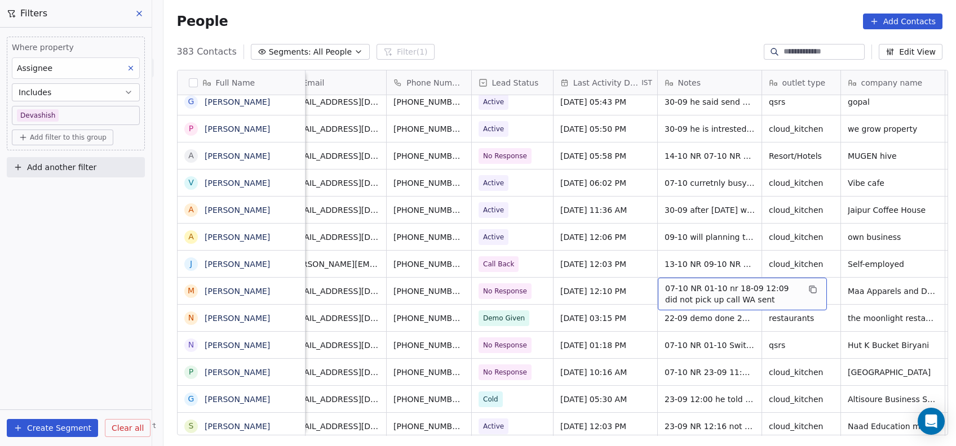
click at [670, 293] on span "07-10 NR 01-10 nr 18-09 12:09 did not pick up call WA sent" at bounding box center [732, 294] width 134 height 23
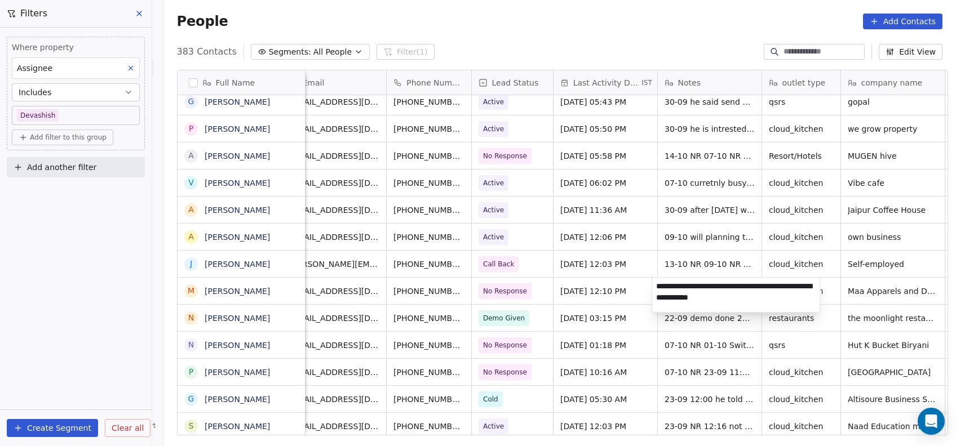
type textarea "**********"
click at [615, 313] on html "On2Cook India Pvt. Ltd. Contacts People Marketing Workflows Campaigns Metrics &…" at bounding box center [478, 223] width 956 height 446
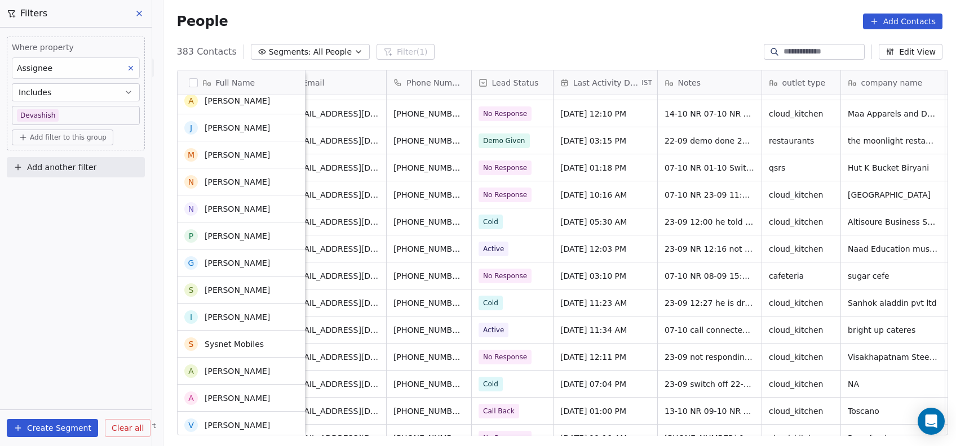
scroll to position [3082, 0]
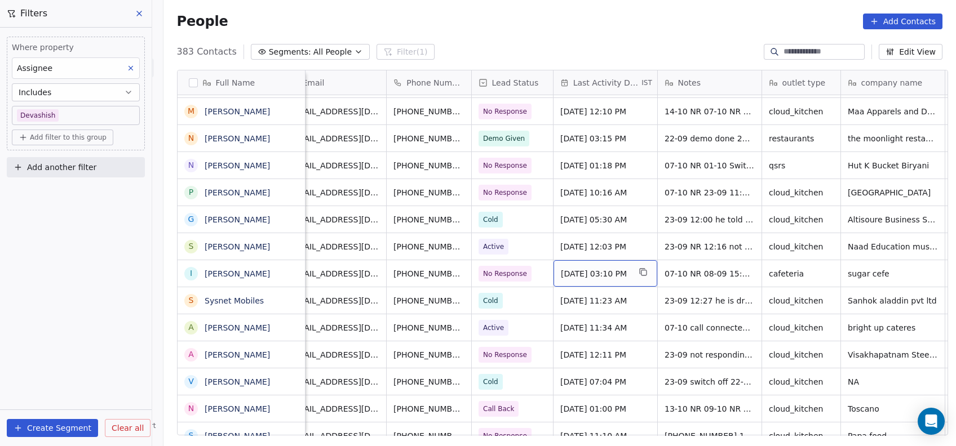
click at [605, 274] on span "Oct 07, 2025 03:10 PM" at bounding box center [595, 273] width 69 height 11
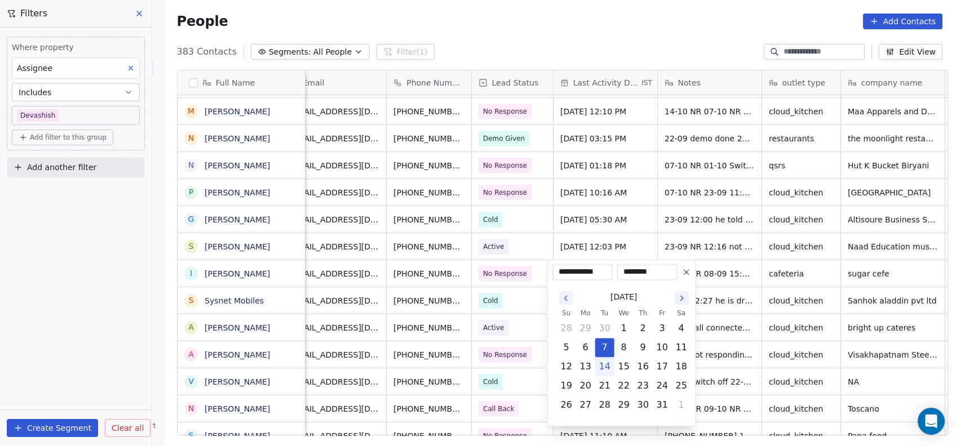
click at [605, 364] on button "14" at bounding box center [605, 367] width 18 height 18
type input "**********"
click at [617, 227] on html "On2Cook India Pvt. Ltd. Contacts People Marketing Workflows Campaigns Metrics &…" at bounding box center [478, 223] width 956 height 446
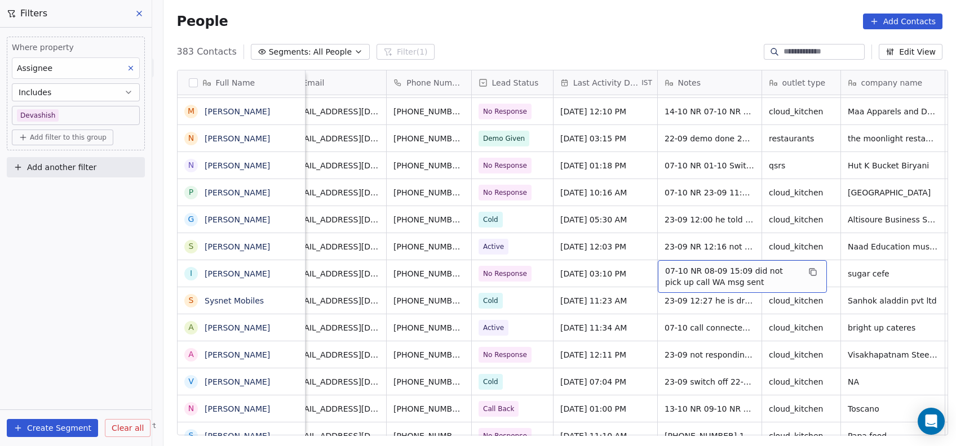
click at [676, 273] on span "07-10 NR 08-09 15:09 did not pick up call WA msg sent" at bounding box center [732, 276] width 134 height 23
type textarea "**********"
click at [685, 238] on html "On2Cook India Pvt. Ltd. Contacts People Marketing Workflows Campaigns Metrics &…" at bounding box center [478, 223] width 956 height 446
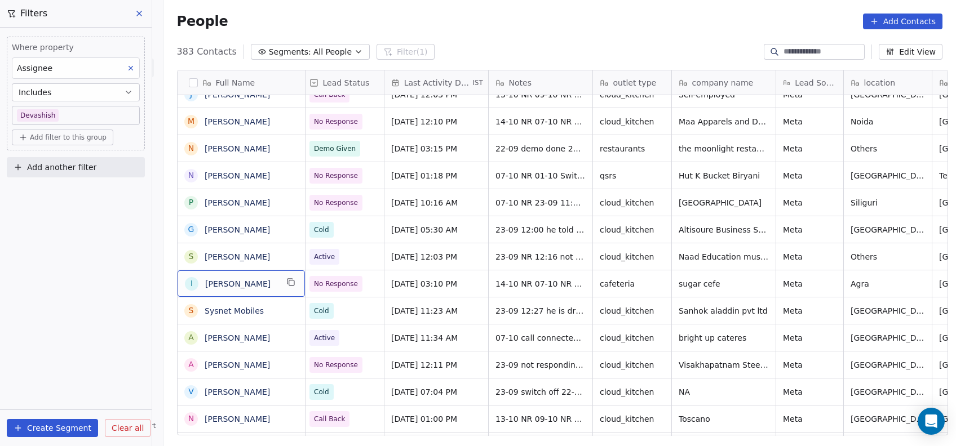
scroll to position [0, 0]
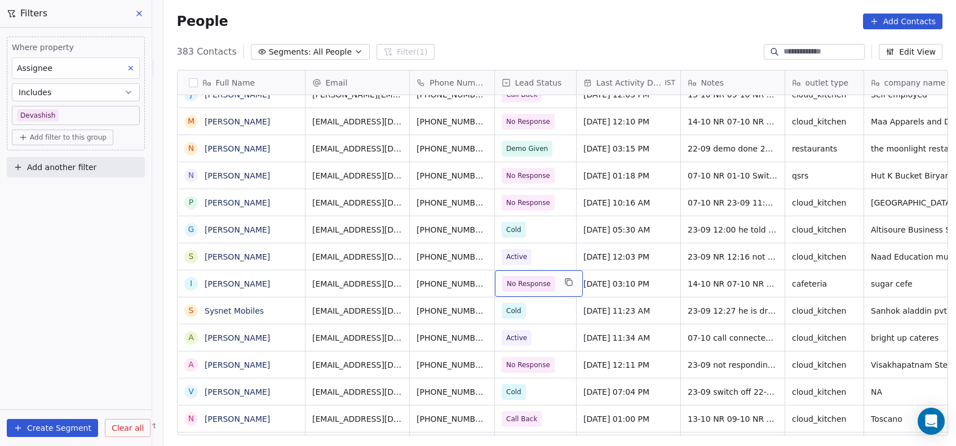
click at [534, 289] on span "No Response" at bounding box center [529, 283] width 44 height 11
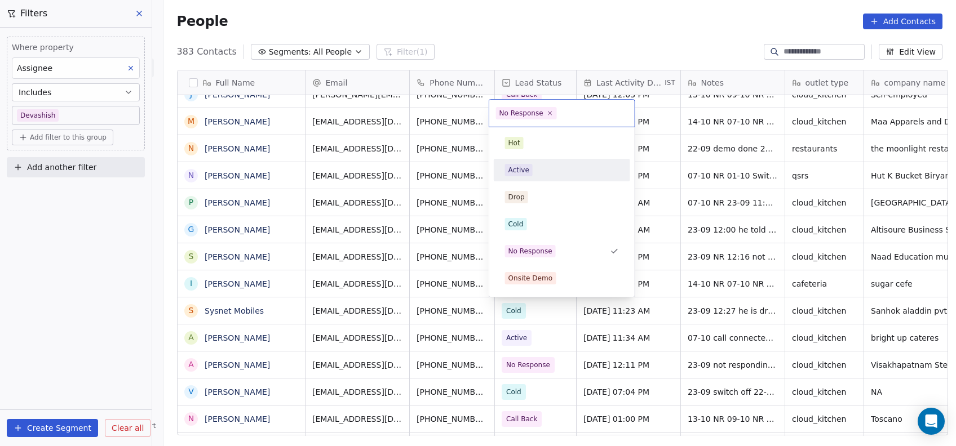
click at [514, 166] on div "Active" at bounding box center [518, 170] width 21 height 10
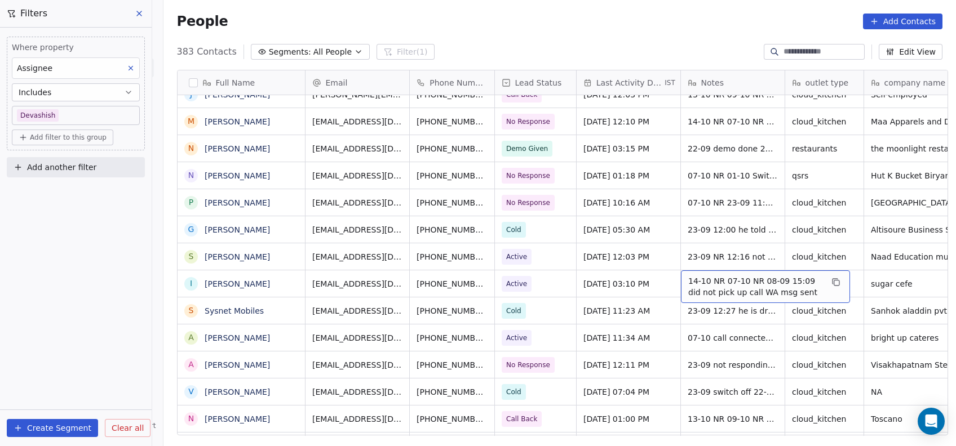
click at [712, 279] on span "14-10 NR 07-10 NR 08-09 15:09 did not pick up call WA msg sent" at bounding box center [755, 287] width 134 height 23
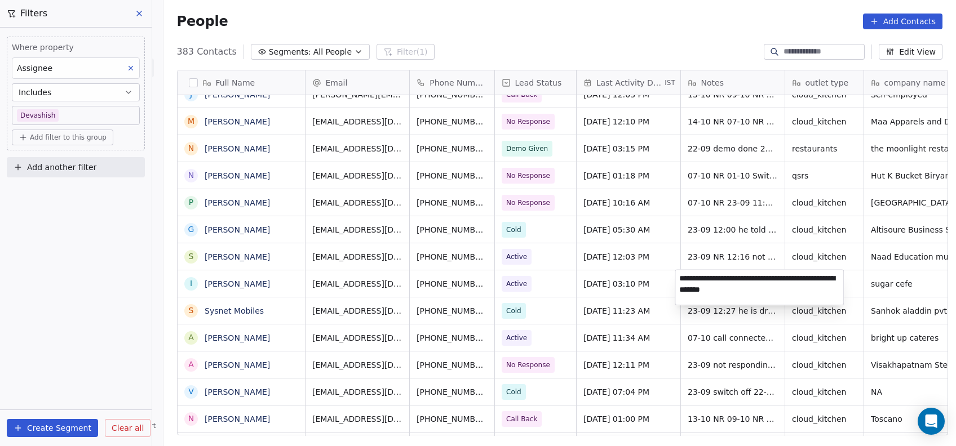
click at [713, 281] on textarea "**********" at bounding box center [759, 287] width 168 height 35
type textarea "**********"
click at [757, 371] on html "On2Cook India Pvt. Ltd. Contacts People Marketing Workflows Campaigns Metrics &…" at bounding box center [478, 223] width 956 height 446
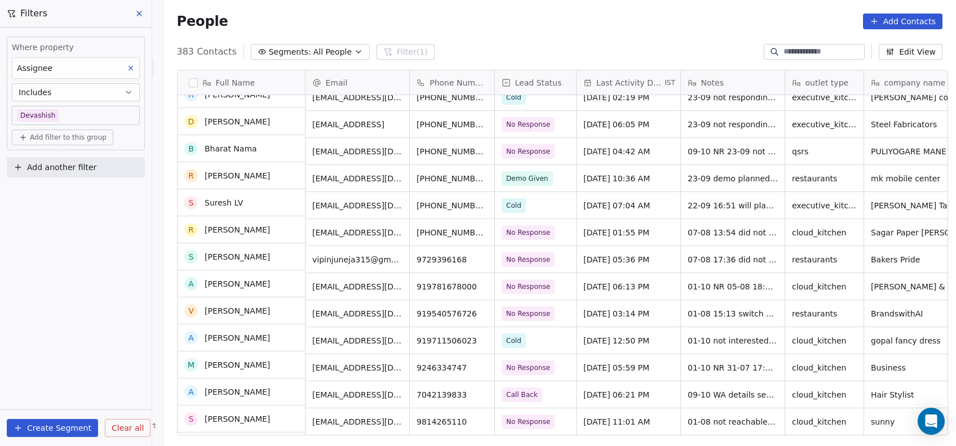
scroll to position [3718, 0]
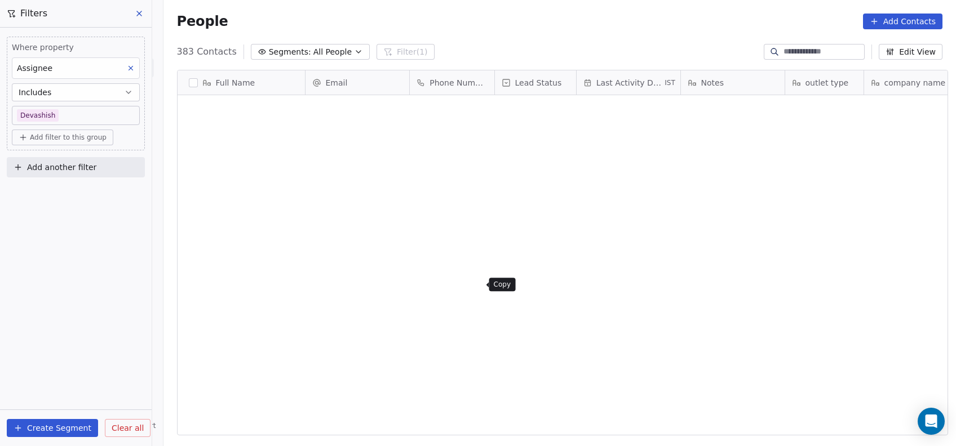
scroll to position [381, 786]
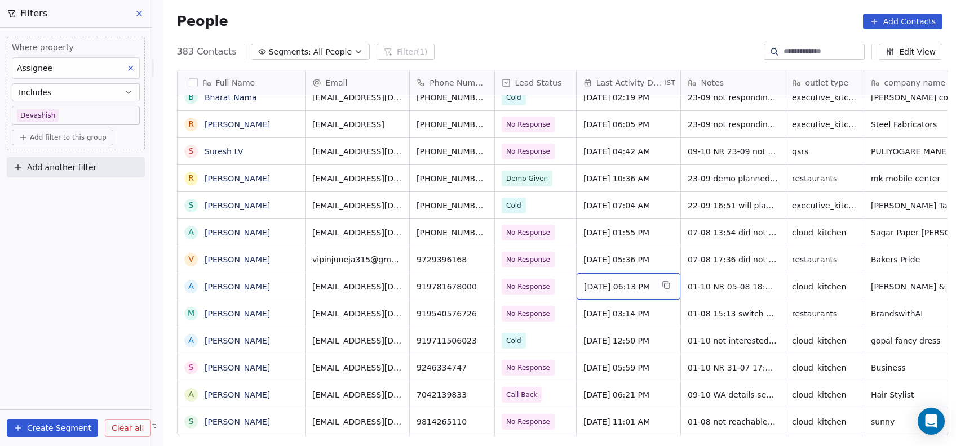
click at [603, 292] on div "[DATE] 06:13 PM" at bounding box center [629, 286] width 104 height 26
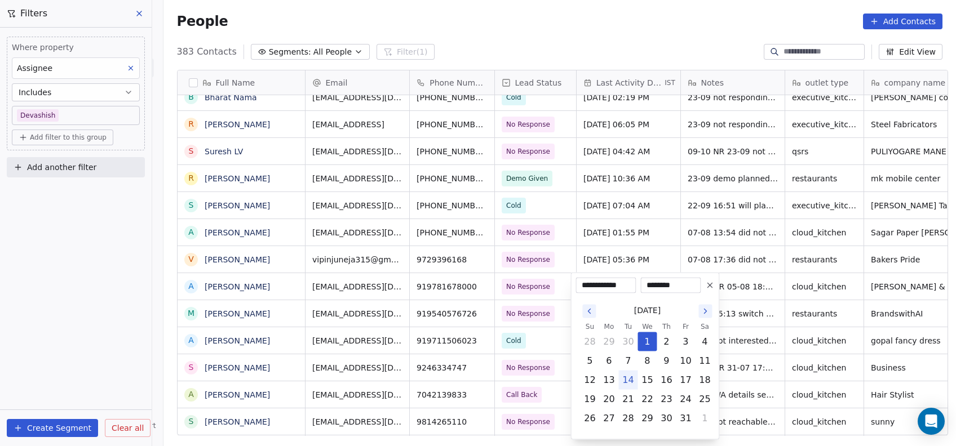
click at [627, 382] on button "14" at bounding box center [628, 380] width 18 height 18
type input "**********"
click at [658, 232] on html "On2Cook India Pvt. Ltd. Contacts People Marketing Workflows Campaigns Metrics &…" at bounding box center [478, 223] width 956 height 446
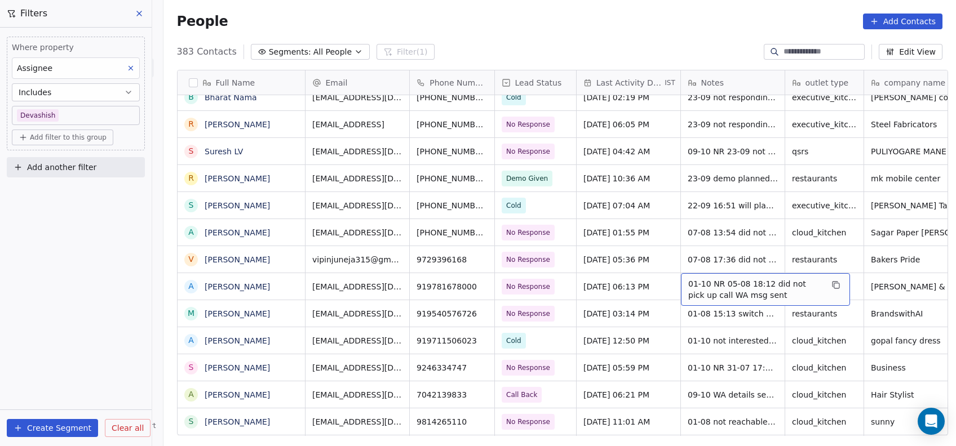
click at [708, 283] on span "01-10 NR 05-08 18:12 did not pick up call WA msg sent" at bounding box center [755, 289] width 134 height 23
click at [695, 283] on textarea "**********" at bounding box center [759, 290] width 168 height 35
type textarea "**********"
click at [715, 252] on html "On2Cook India Pvt. Ltd. Contacts People Marketing Workflows Campaigns Metrics &…" at bounding box center [478, 223] width 956 height 446
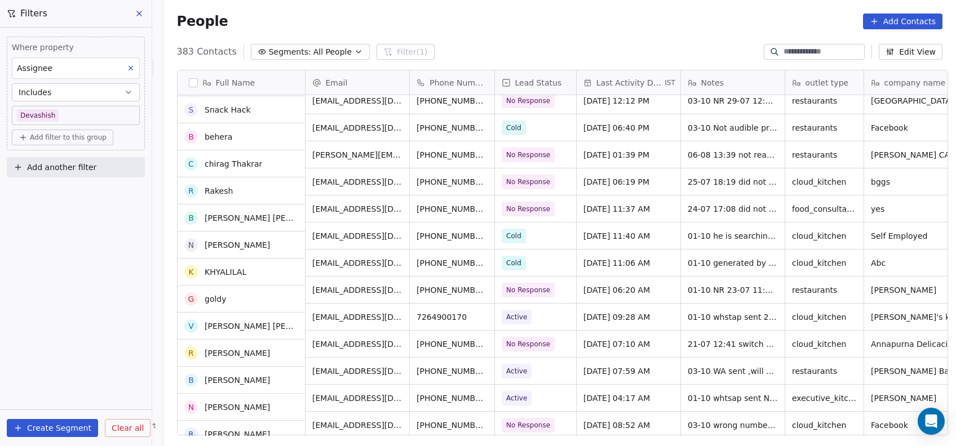
scroll to position [4120, 0]
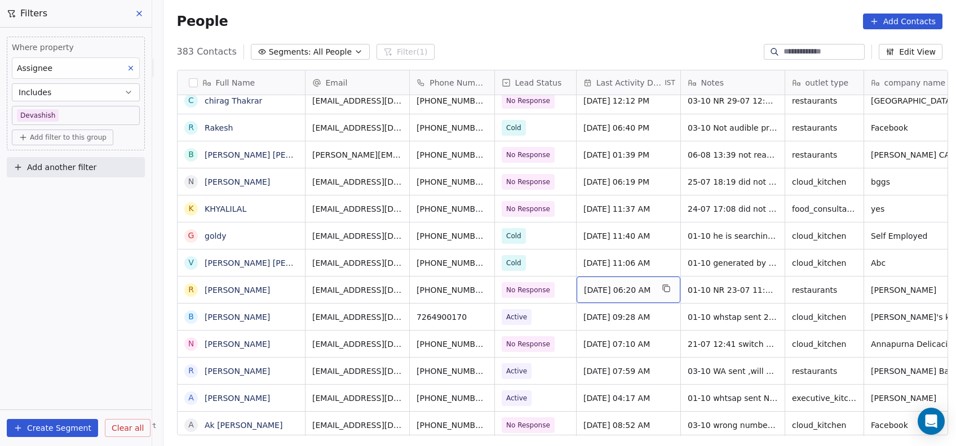
click at [605, 289] on span "Oct 01, 2025 06:20 AM" at bounding box center [618, 290] width 69 height 11
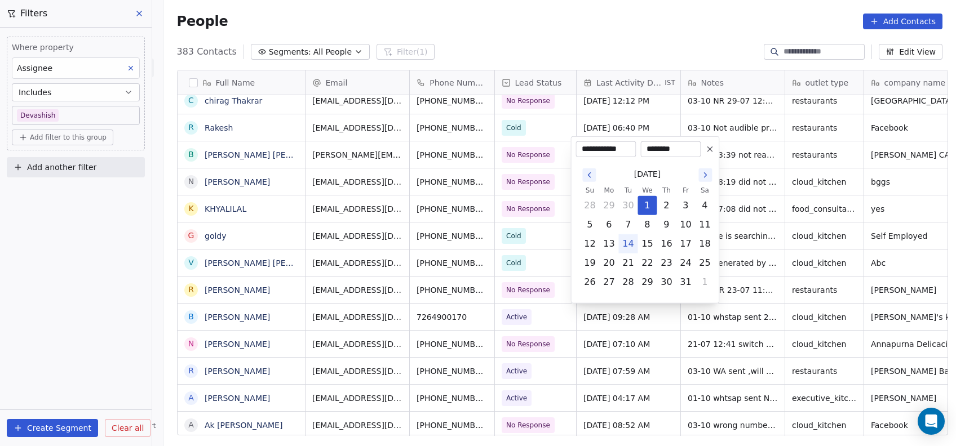
click at [631, 245] on button "14" at bounding box center [628, 244] width 18 height 18
type input "**********"
click at [775, 225] on html "On2Cook India Pvt. Ltd. Contacts People Marketing Workflows Campaigns Metrics &…" at bounding box center [478, 223] width 956 height 446
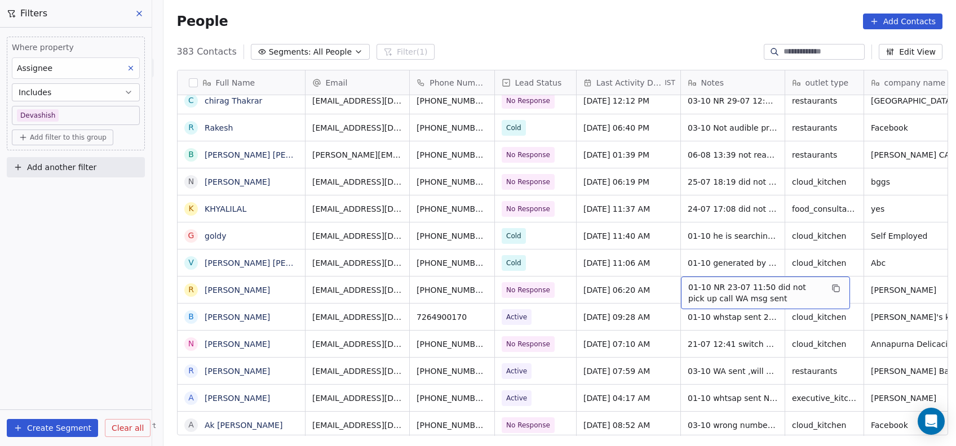
click at [693, 289] on span "01-10 NR 23-07 11:50 did not pick up call WA msg sent" at bounding box center [755, 293] width 134 height 23
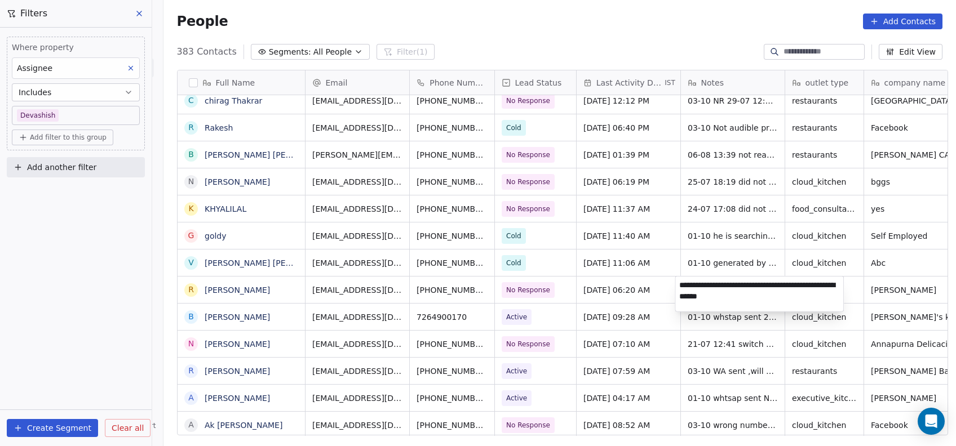
type textarea "**********"
click at [648, 332] on html "On2Cook India Pvt. Ltd. Contacts People Marketing Workflows Campaigns Metrics &…" at bounding box center [478, 223] width 956 height 446
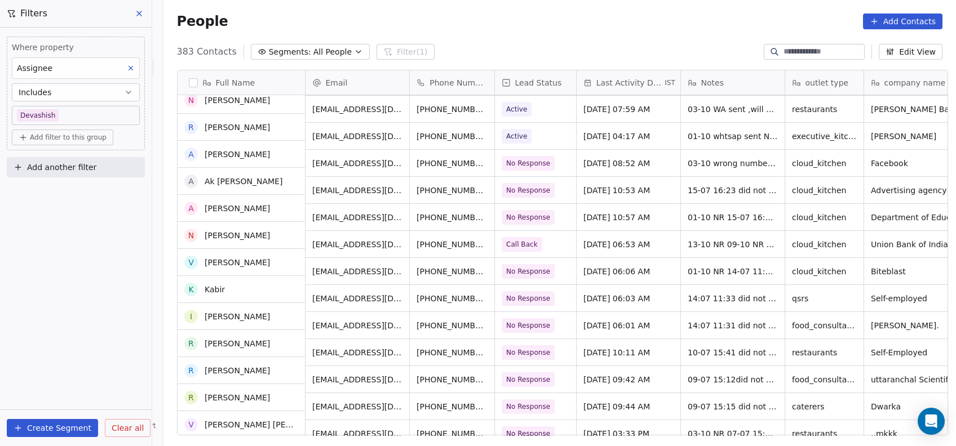
scroll to position [4382, 0]
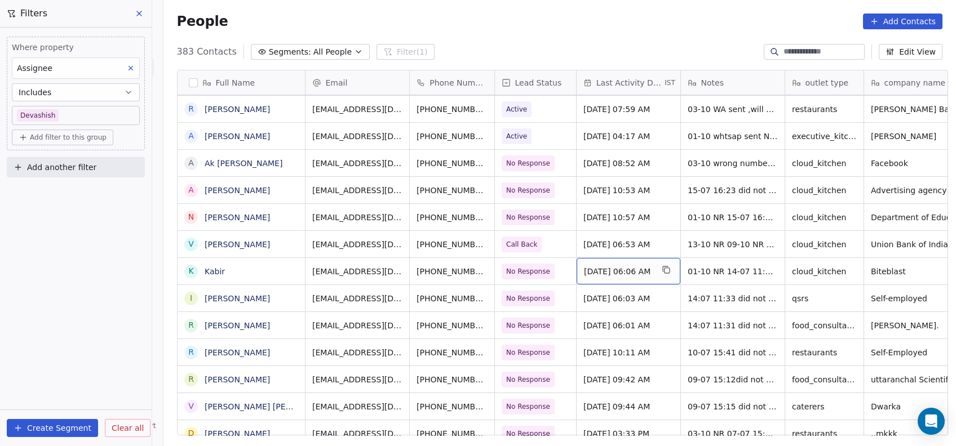
click at [591, 273] on span "Oct 01, 2025 06:06 AM" at bounding box center [618, 271] width 69 height 11
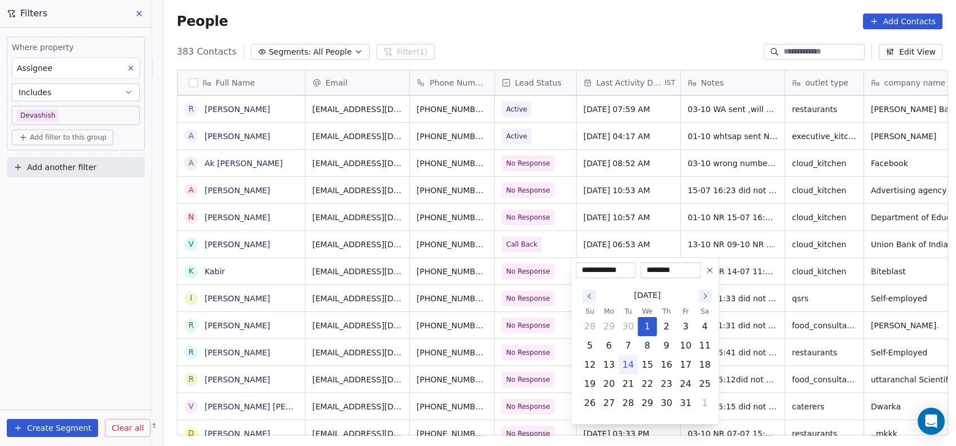
click at [631, 369] on button "14" at bounding box center [628, 365] width 18 height 18
type input "**********"
click at [640, 231] on html "On2Cook India Pvt. Ltd. Contacts People Marketing Workflows Campaigns Metrics &…" at bounding box center [478, 223] width 956 height 446
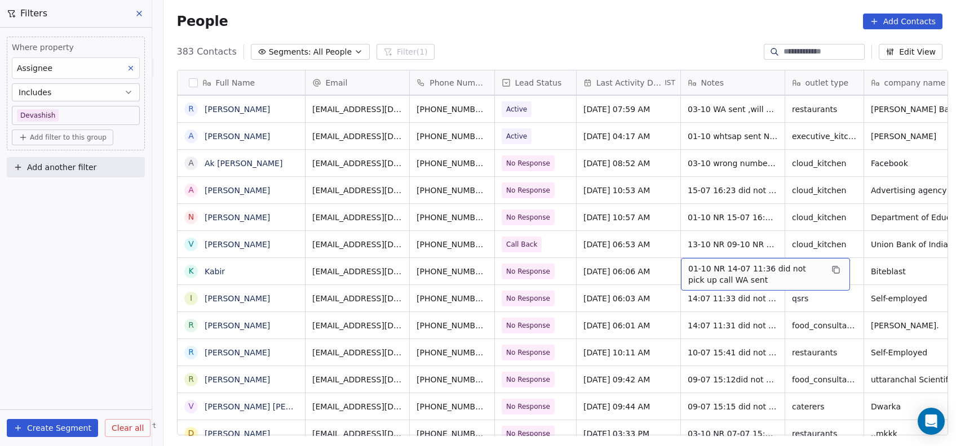
click at [708, 275] on span "01-10 NR 14-07 11:36 did not pick up call WA sent" at bounding box center [755, 274] width 134 height 23
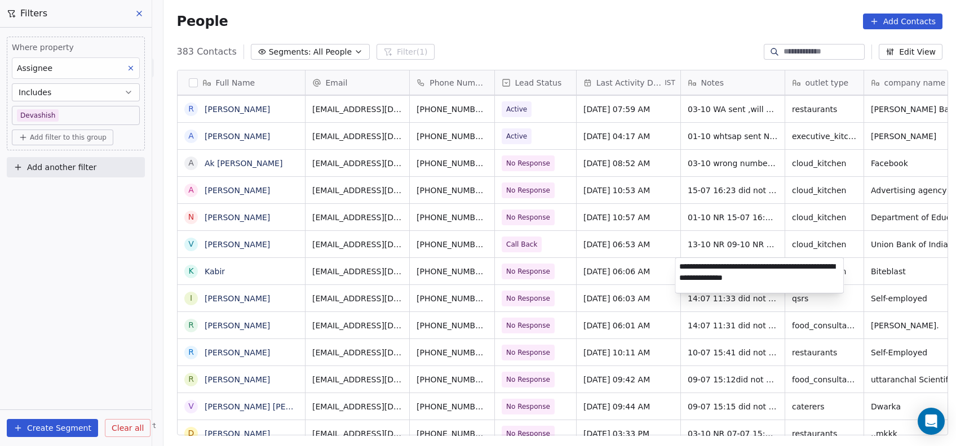
type textarea "**********"
click at [535, 277] on html "On2Cook India Pvt. Ltd. Contacts People Marketing Workflows Campaigns Metrics &…" at bounding box center [478, 223] width 956 height 446
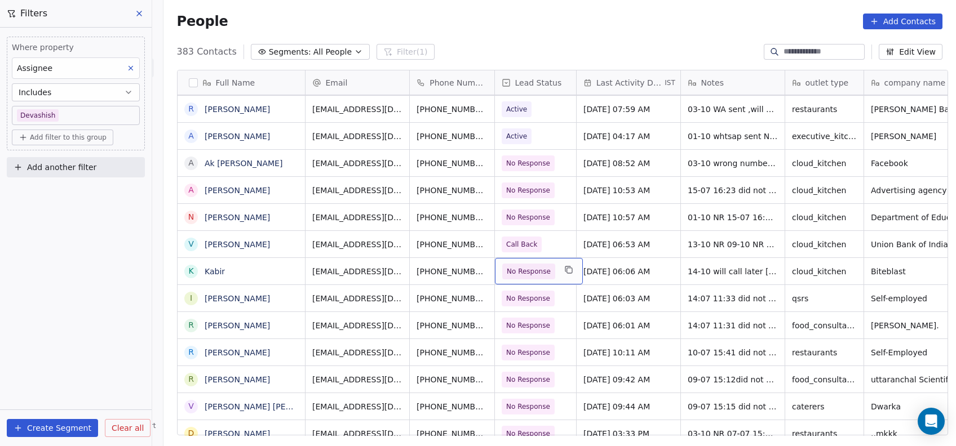
click at [534, 277] on span "No Response" at bounding box center [528, 272] width 53 height 16
click at [532, 274] on span "No Response" at bounding box center [529, 271] width 44 height 11
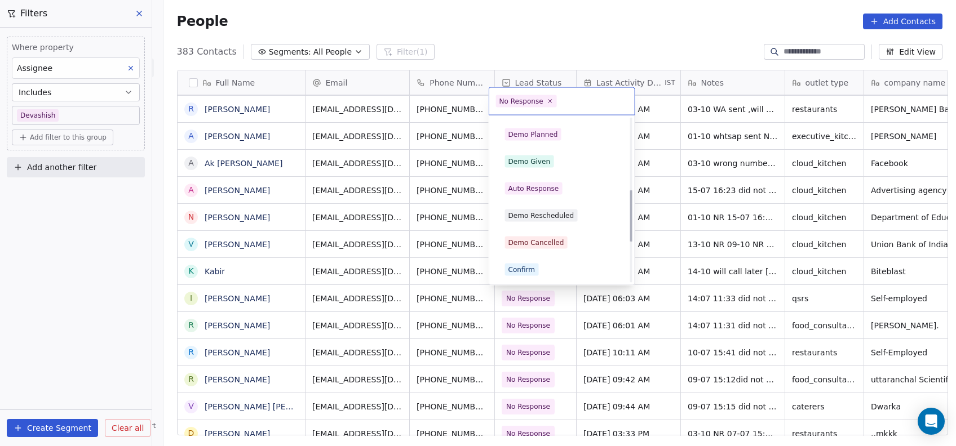
scroll to position [224, 0]
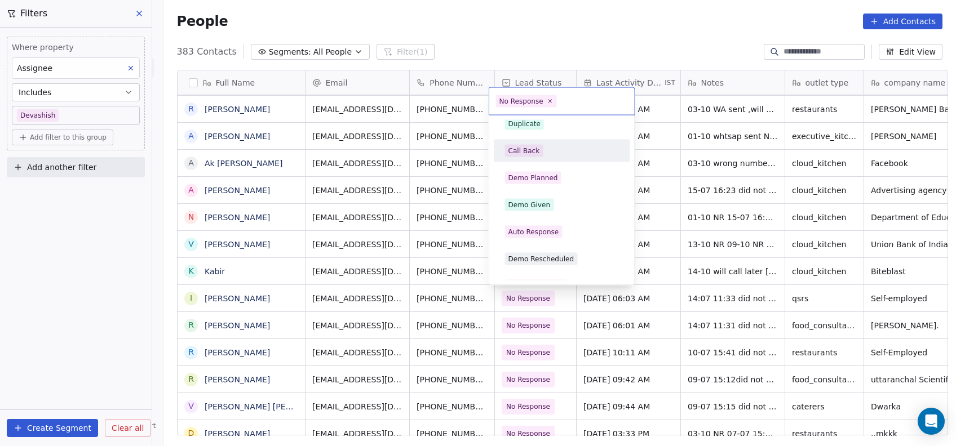
click at [515, 157] on div "Call Back" at bounding box center [561, 151] width 127 height 18
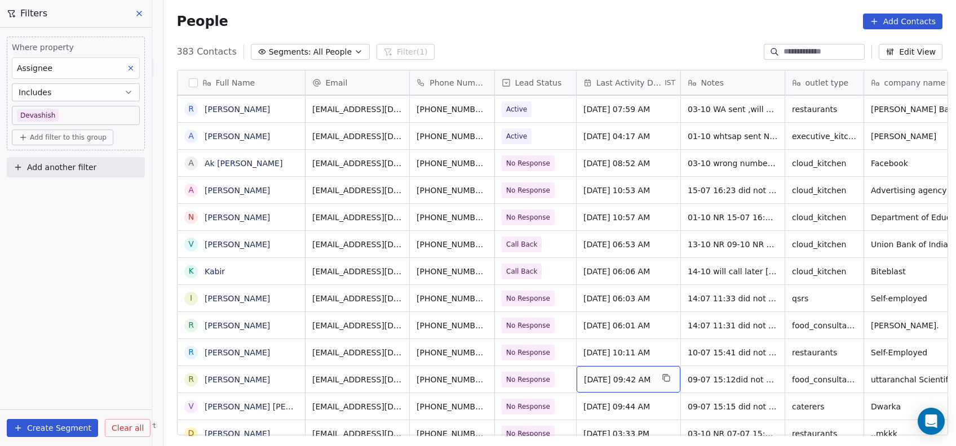
click at [631, 387] on div "Jul 09, 2025 09:42 AM" at bounding box center [629, 379] width 104 height 26
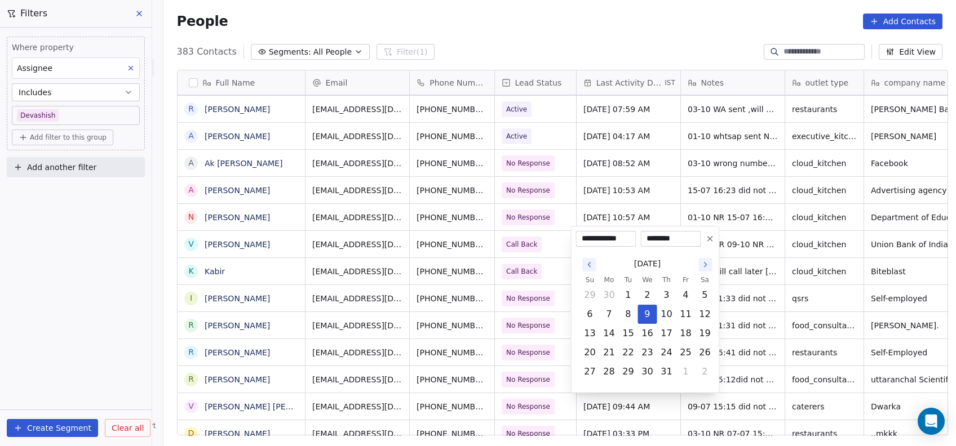
click at [704, 264] on icon "Go to the Next Month" at bounding box center [705, 264] width 9 height 9
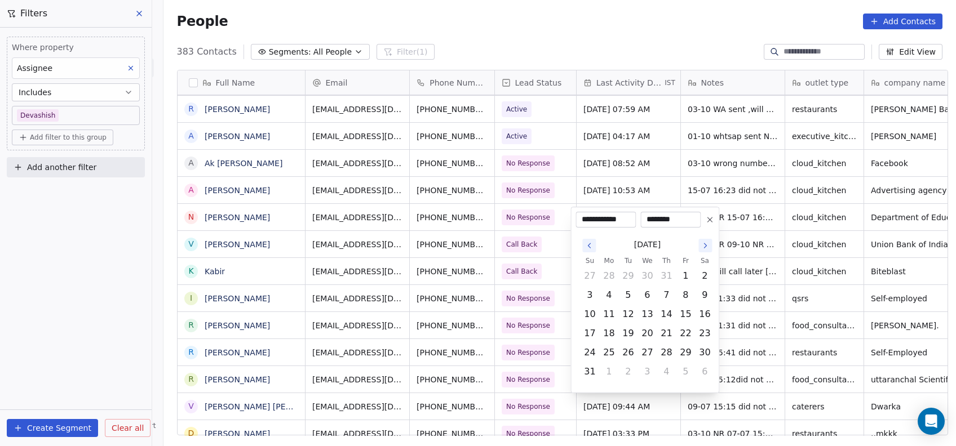
click at [701, 246] on icon "Go to the Next Month" at bounding box center [705, 245] width 9 height 9
click at [707, 263] on icon "Go to the Next Month" at bounding box center [705, 264] width 9 height 9
click at [627, 336] on button "14" at bounding box center [628, 334] width 18 height 18
type input "**********"
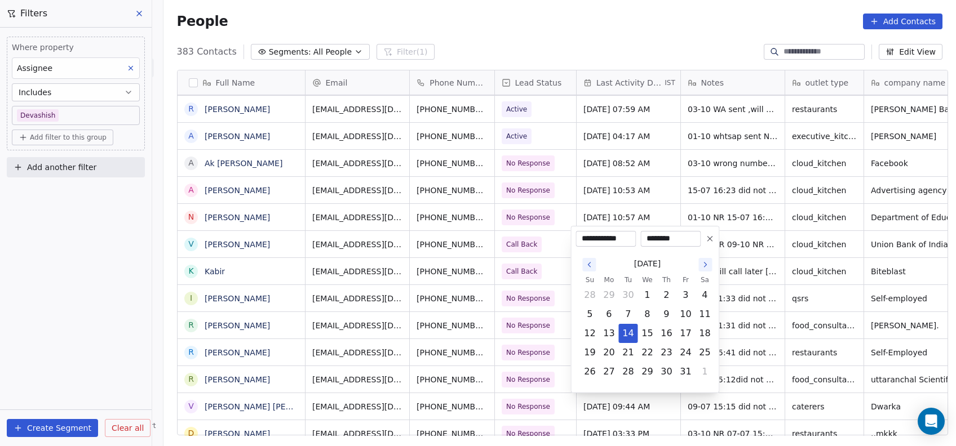
click at [748, 180] on html "On2Cook India Pvt. Ltd. Contacts People Marketing Workflows Campaigns Metrics &…" at bounding box center [478, 223] width 956 height 446
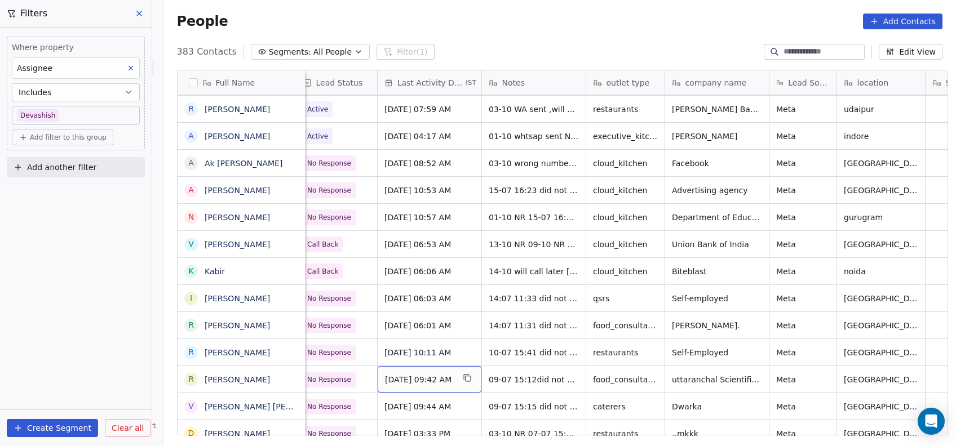
scroll to position [0, 200]
click at [514, 375] on span "09-07 15:12did not pick up call WA sent" at bounding box center [556, 382] width 134 height 23
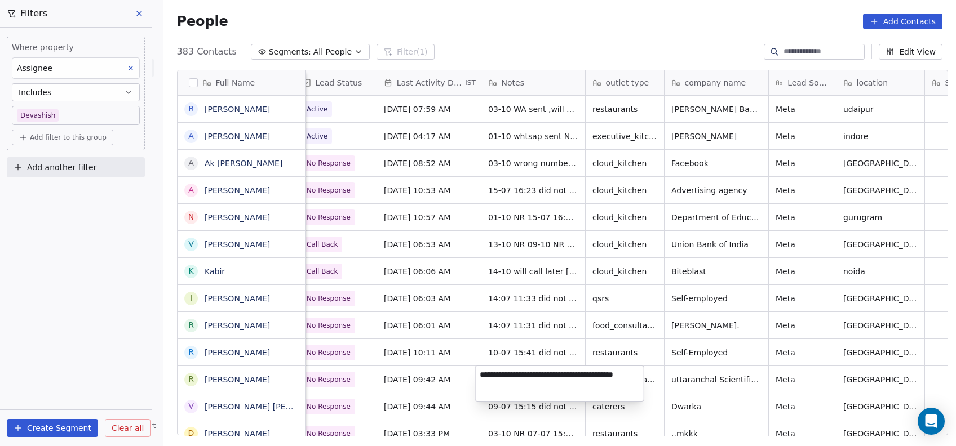
type textarea "**********"
click at [551, 308] on html "On2Cook India Pvt. Ltd. Contacts People Marketing Workflows Campaigns Metrics &…" at bounding box center [478, 223] width 956 height 446
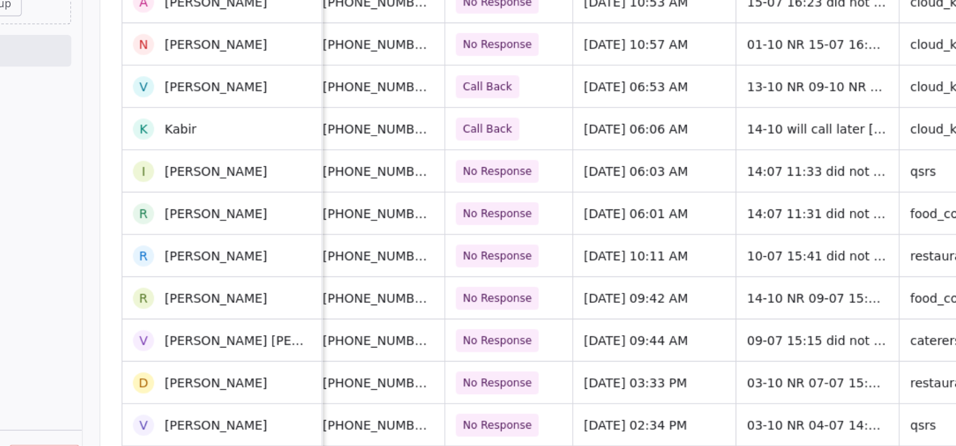
scroll to position [4436, 0]
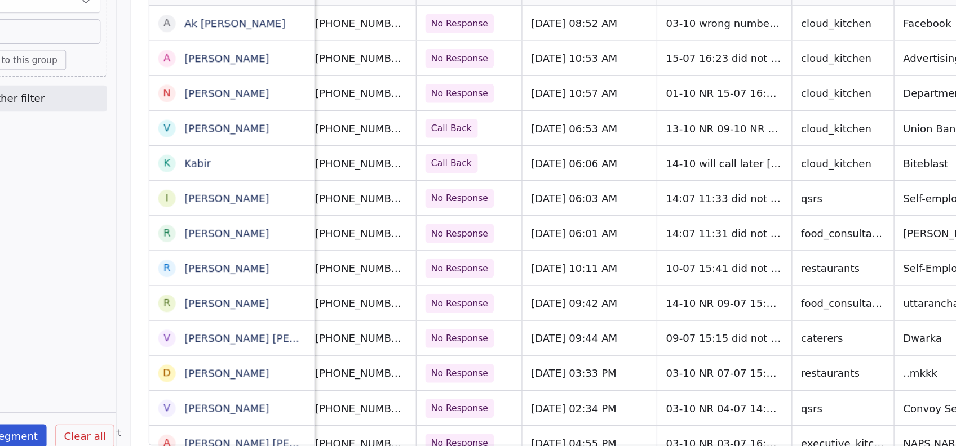
click at [511, 361] on div "Oct 03, 2025 09:44 AM" at bounding box center [518, 352] width 104 height 26
click at [510, 354] on span "Oct 03, 2025 09:44 AM" at bounding box center [505, 352] width 67 height 11
click at [528, 353] on span "Oct 03, 2025 09:44 AM" at bounding box center [505, 352] width 67 height 11
click at [534, 356] on span "Oct 03, 2025 09:44 AM" at bounding box center [505, 352] width 67 height 11
click at [513, 361] on div "Oct 03, 2025 09:44 AM" at bounding box center [518, 352] width 104 height 26
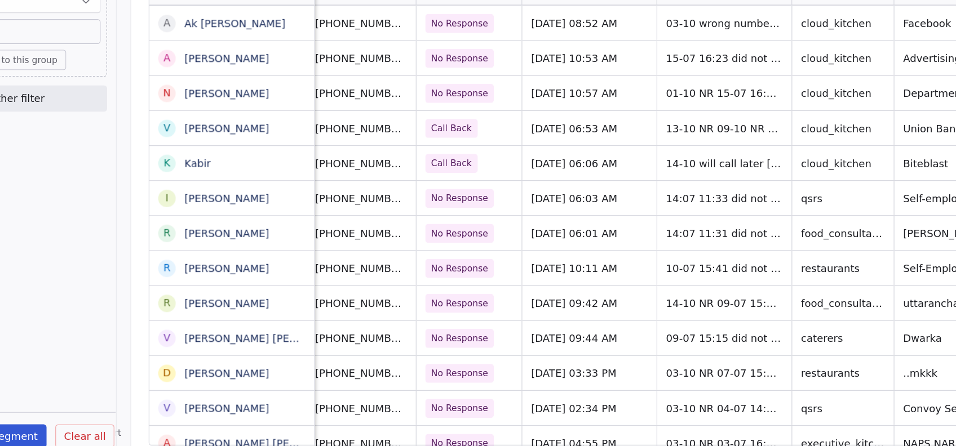
click at [516, 353] on span "Oct 03, 2025 09:44 AM" at bounding box center [505, 352] width 67 height 11
click at [476, 354] on span "Oct 03, 2025 09:44 AM" at bounding box center [505, 352] width 67 height 11
click at [486, 353] on span "Oct 03, 2025 09:44 AM" at bounding box center [505, 352] width 67 height 11
click at [531, 357] on div "Oct 03, 2025 09:44 AM" at bounding box center [518, 352] width 104 height 26
click at [537, 354] on span "Oct 03, 2025 09:44 AM" at bounding box center [505, 352] width 67 height 11
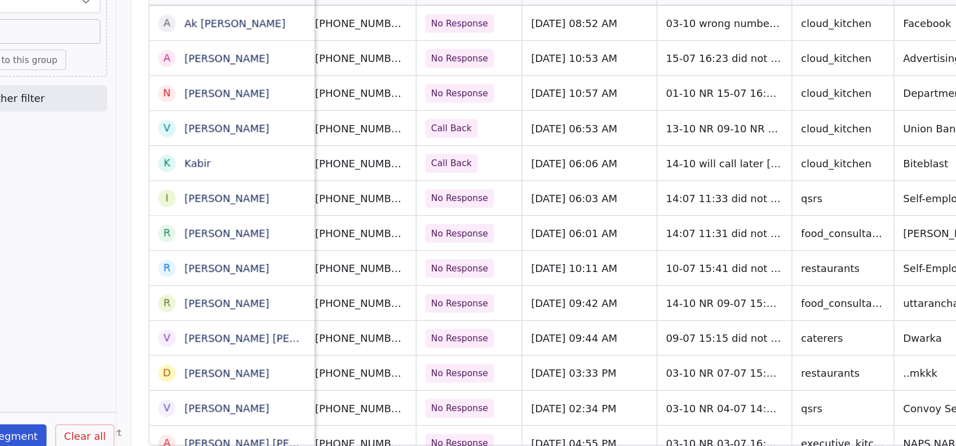
click at [497, 348] on span "Oct 03, 2025 09:44 AM" at bounding box center [505, 352] width 67 height 11
drag, startPoint x: 497, startPoint y: 348, endPoint x: 553, endPoint y: 322, distance: 61.5
click at [553, 322] on div "Oct 14, 2025 09:42 AM" at bounding box center [518, 325] width 104 height 26
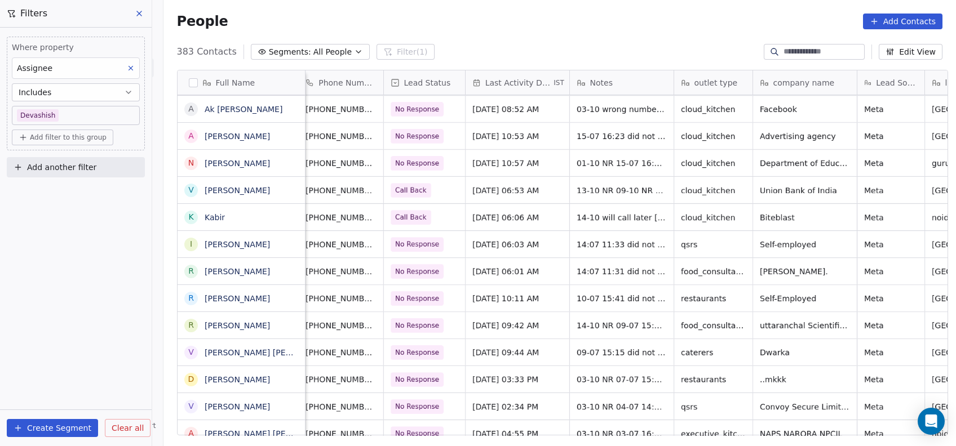
click at [504, 352] on span "Oct 03, 2025 09:44 AM" at bounding box center [505, 352] width 67 height 11
drag, startPoint x: 504, startPoint y: 352, endPoint x: 596, endPoint y: 339, distance: 92.8
click at [596, 339] on div "09-07 15:15 did not pick up call WA sent" at bounding box center [622, 352] width 104 height 26
drag, startPoint x: 596, startPoint y: 339, endPoint x: 508, endPoint y: 348, distance: 88.4
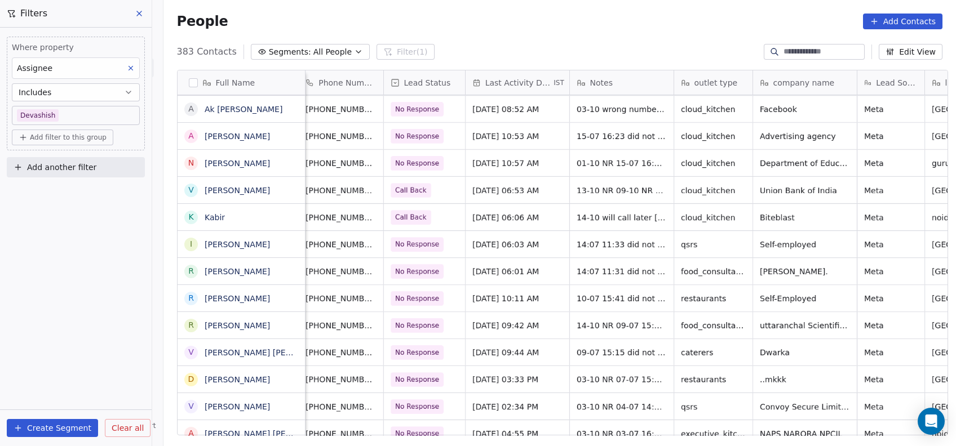
click at [508, 348] on span "Oct 03, 2025 09:44 AM" at bounding box center [505, 352] width 67 height 11
click at [359, 318] on div "+919897726950" at bounding box center [341, 325] width 85 height 26
click at [361, 321] on div "+919897726950" at bounding box center [341, 325] width 85 height 26
click at [482, 326] on span "Oct 14, 2025 09:42 AM" at bounding box center [505, 325] width 67 height 11
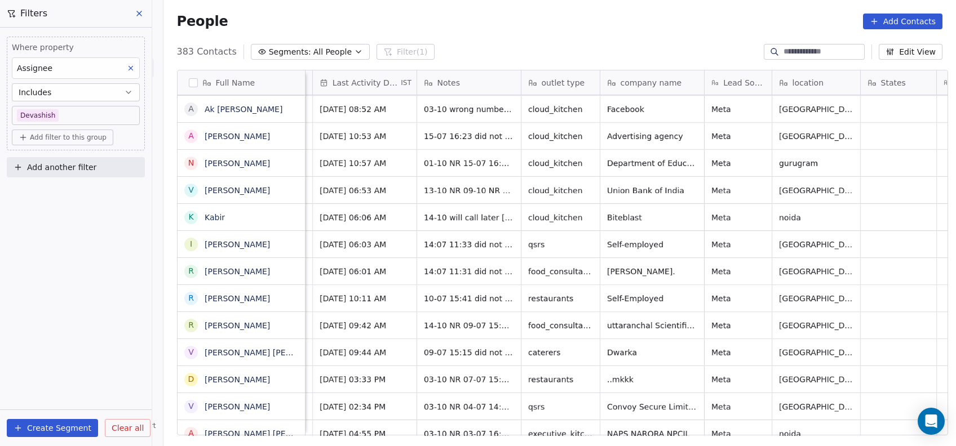
scroll to position [0, 263]
click at [672, 216] on html "On2Cook India Pvt. Ltd. Contacts People Marketing Workflows Campaigns Metrics &…" at bounding box center [478, 223] width 956 height 446
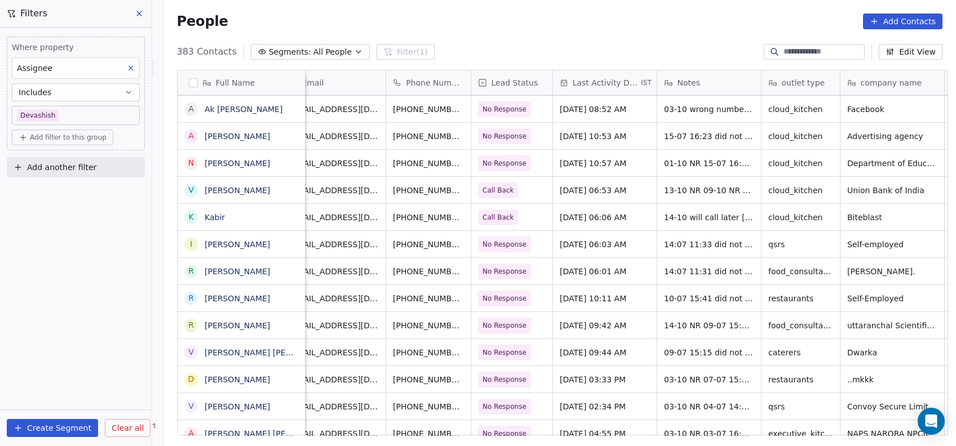
scroll to position [0, 23]
click at [501, 327] on span "No Response" at bounding box center [506, 325] width 44 height 11
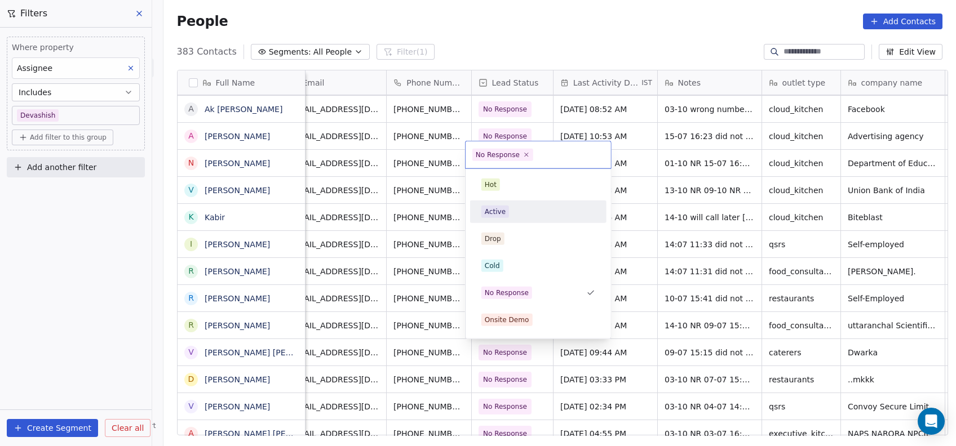
click at [491, 199] on div "Hot Active Drop Cold No Response Onsite Demo RSP (Distributor) Converted Duplic…" at bounding box center [538, 428] width 136 height 509
click at [495, 207] on div "Active" at bounding box center [495, 212] width 21 height 10
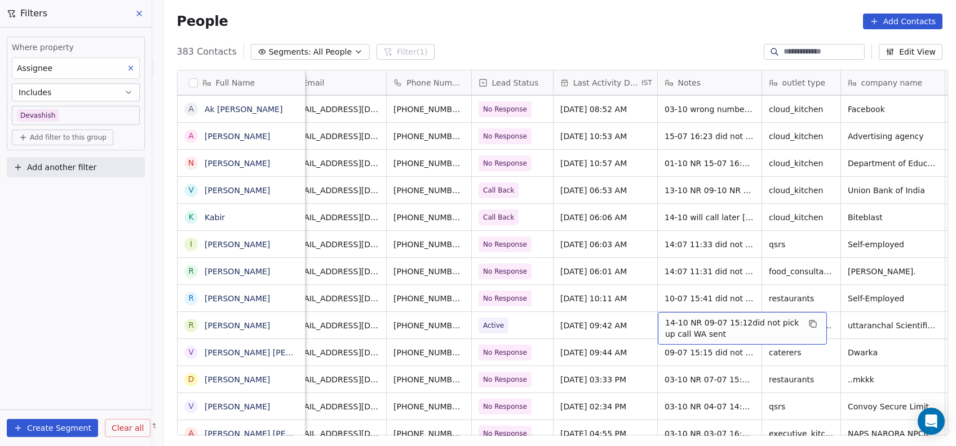
click at [680, 322] on span "14-10 NR 09-07 15:12did not pick up call WA sent" at bounding box center [732, 328] width 134 height 23
click at [688, 320] on textarea "**********" at bounding box center [736, 329] width 168 height 35
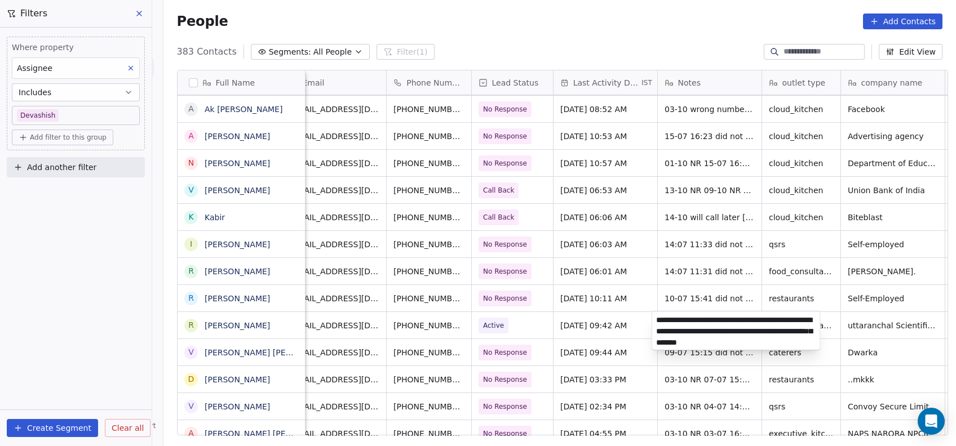
type textarea "**********"
click at [692, 154] on html "On2Cook India Pvt. Ltd. Contacts People Marketing Workflows Campaigns Metrics &…" at bounding box center [478, 223] width 956 height 446
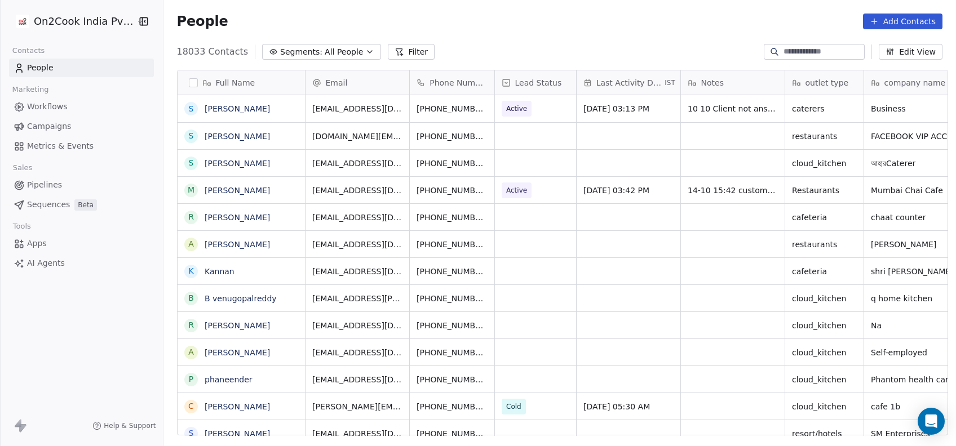
scroll to position [381, 786]
click at [392, 50] on button "Filter" at bounding box center [411, 52] width 47 height 16
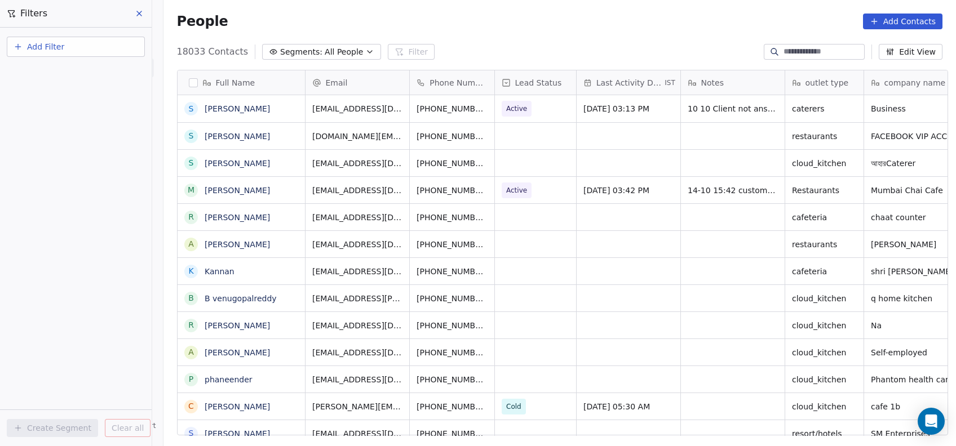
click at [134, 53] on button "Add Filter" at bounding box center [76, 47] width 138 height 20
click at [96, 69] on div "Contact properties" at bounding box center [76, 73] width 114 height 12
type input "***"
click at [93, 112] on div "Assignee" at bounding box center [76, 113] width 114 height 11
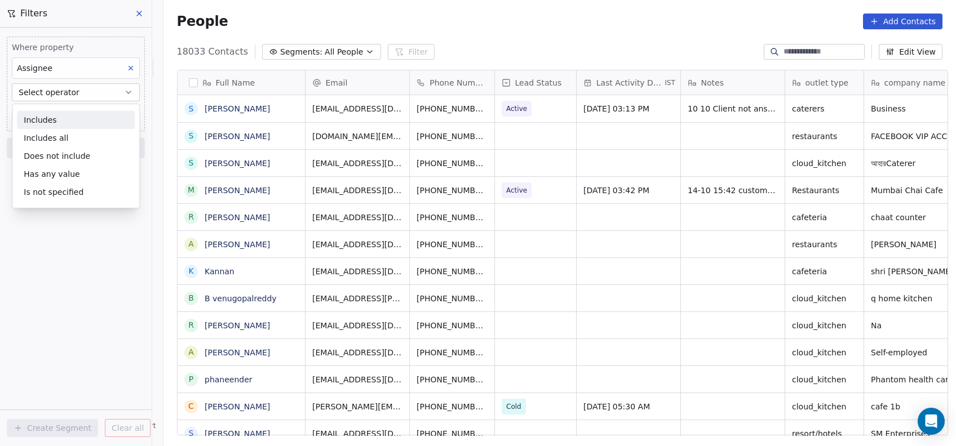
click at [93, 112] on div "Includes" at bounding box center [76, 120] width 118 height 18
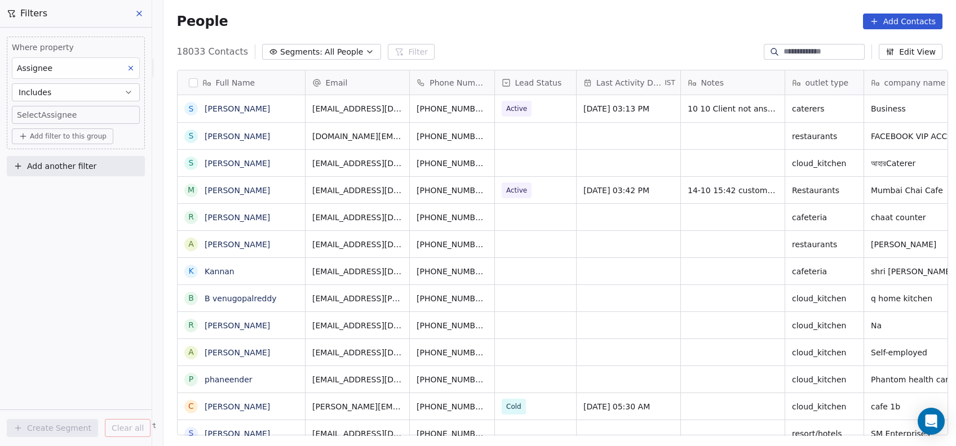
click at [93, 112] on body "On2Cook India Pvt. Ltd. Contacts People Marketing Workflows Campaigns Metrics &…" at bounding box center [478, 223] width 956 height 446
type input "***"
click at [77, 156] on span "Devashish" at bounding box center [62, 153] width 42 height 12
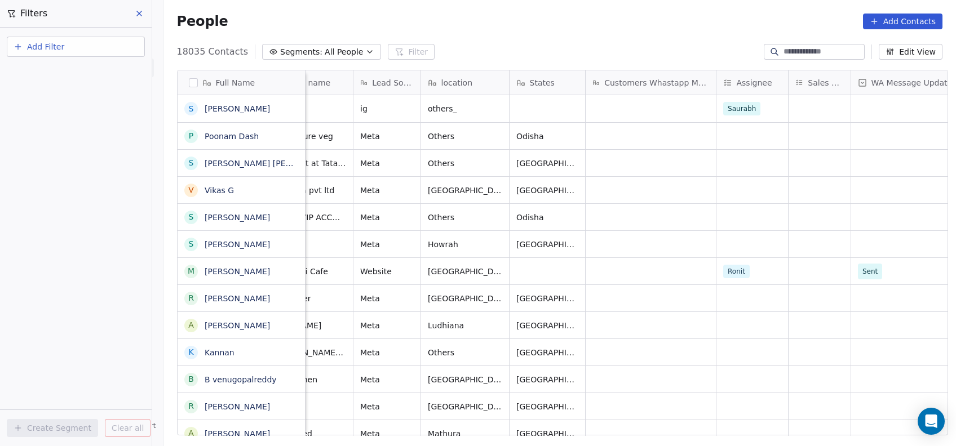
scroll to position [0, 615]
